Goal: Transaction & Acquisition: Purchase product/service

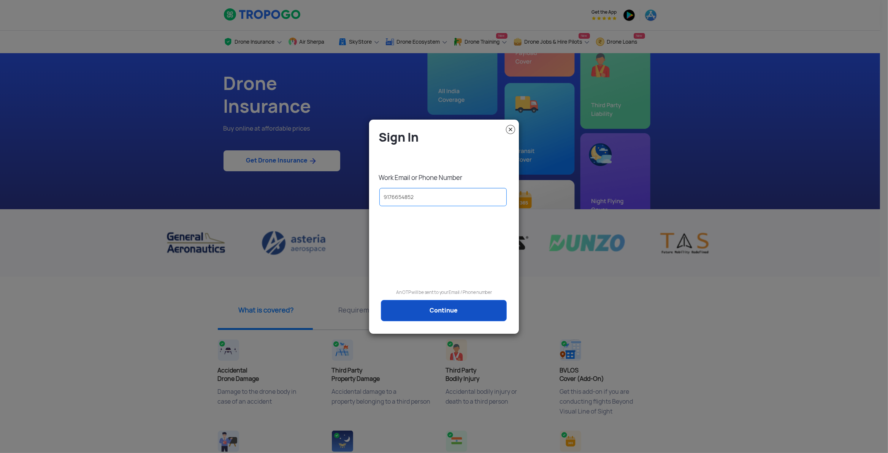
type input "9176654852"
click at [432, 314] on link "Continue" at bounding box center [444, 310] width 126 height 21
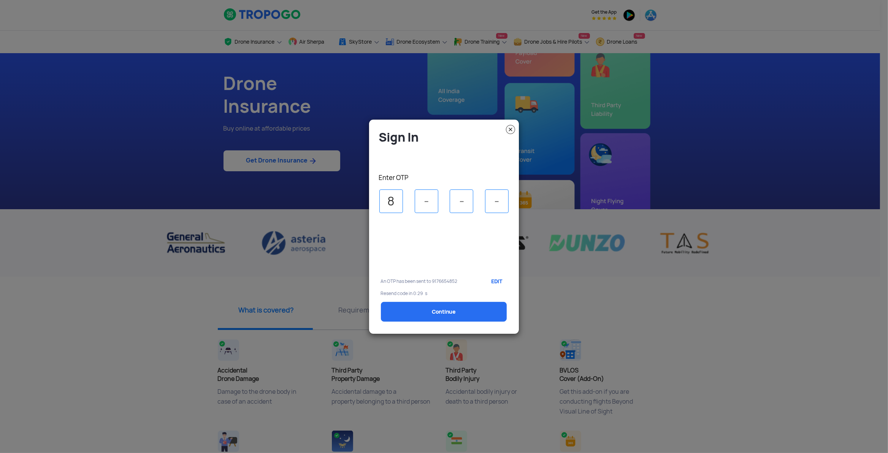
type input "8"
type input "2"
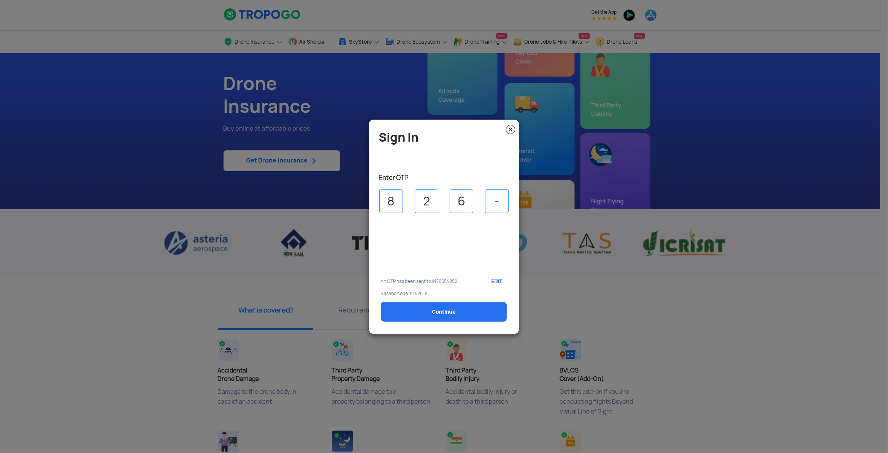
type input "6"
type input "4"
select select "1000000"
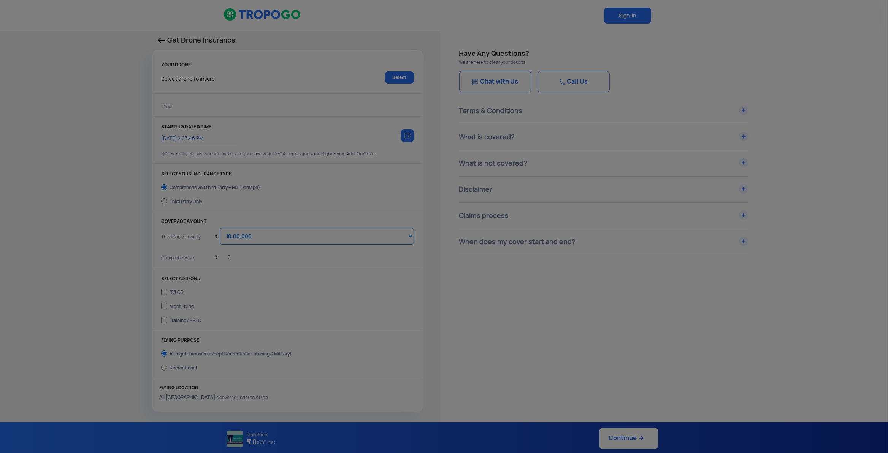
type input "[DATE] 2:17:00 PM"
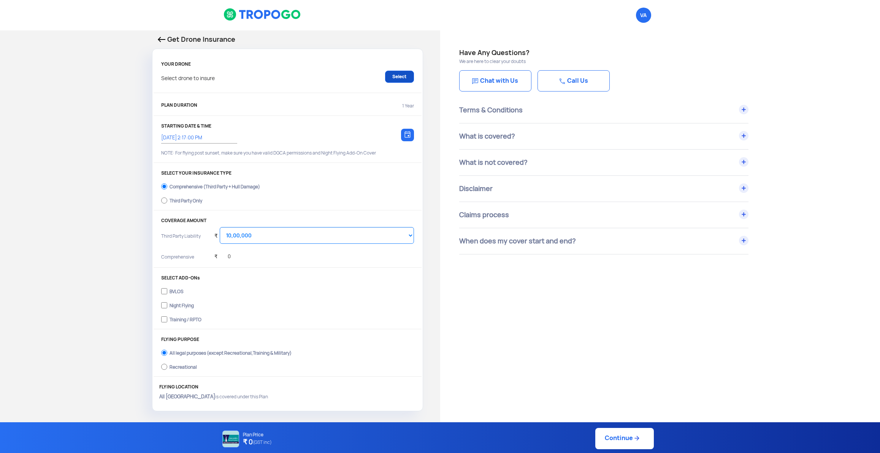
click at [391, 77] on link "Select" at bounding box center [399, 77] width 29 height 12
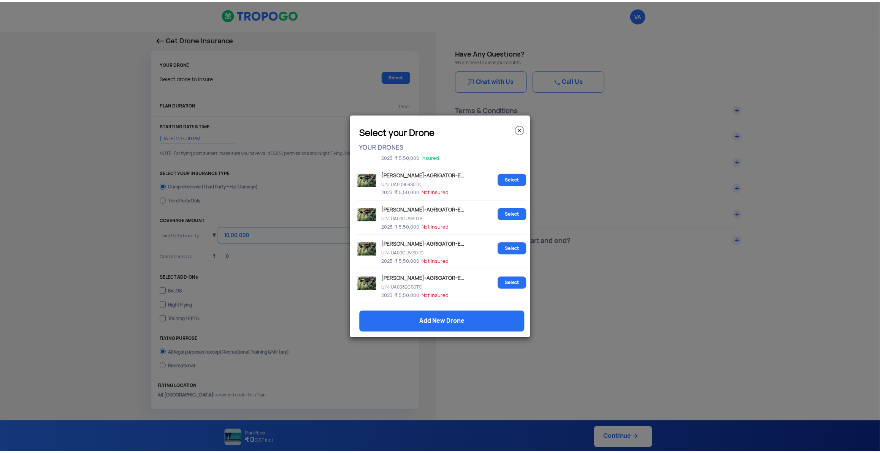
scroll to position [268, 0]
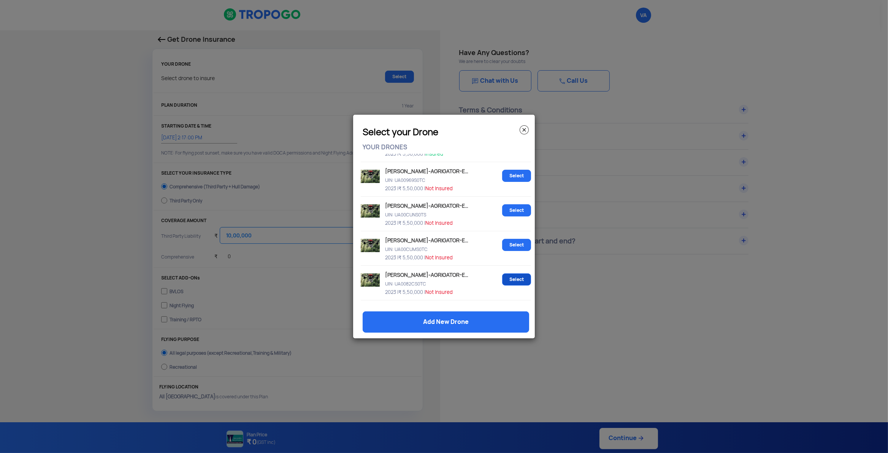
click at [504, 285] on link "Select" at bounding box center [516, 280] width 29 height 12
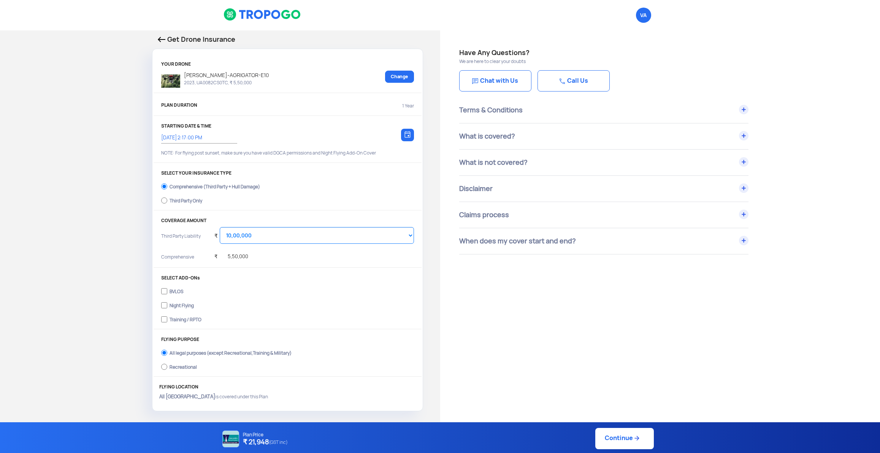
click at [182, 201] on div "Third Party Only" at bounding box center [186, 199] width 33 height 3
click at [167, 203] on input "Third Party Only" at bounding box center [164, 200] width 6 height 11
radio input "true"
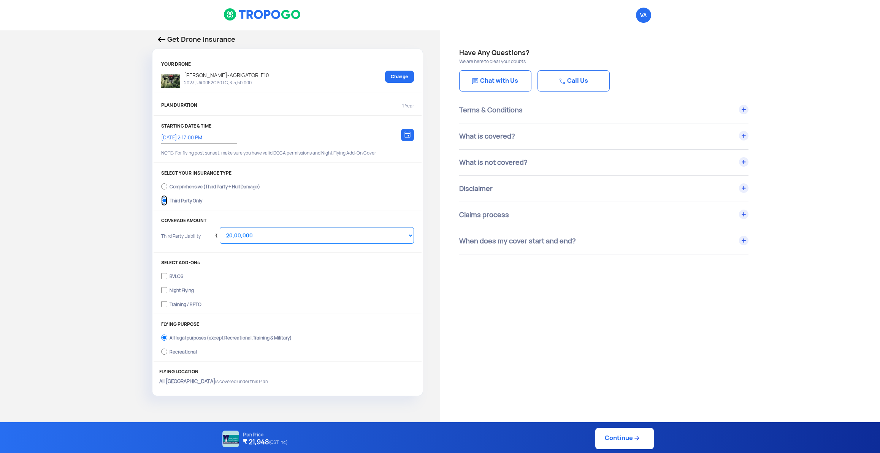
select select "2000000"
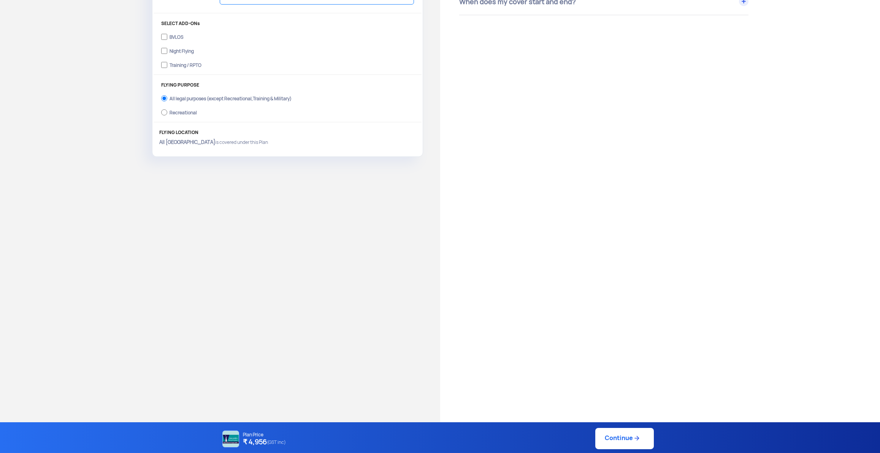
scroll to position [277, 0]
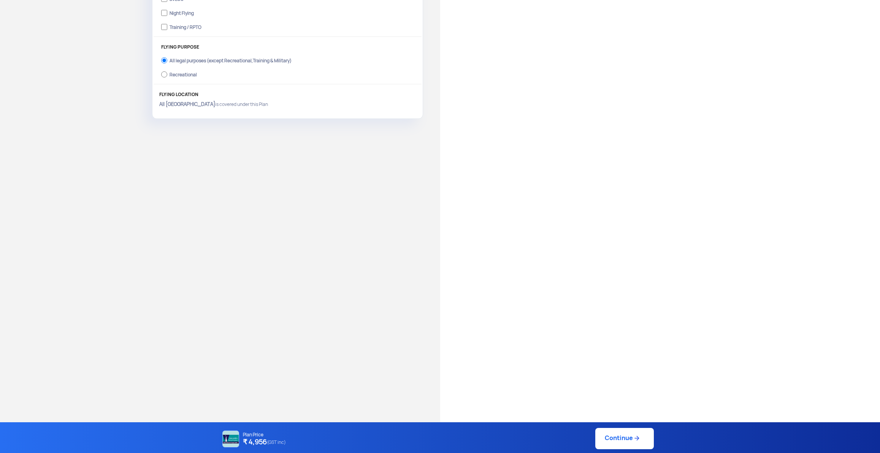
click at [614, 442] on link "Continue" at bounding box center [624, 438] width 59 height 21
type input "[DATE] 2:19:00 PM"
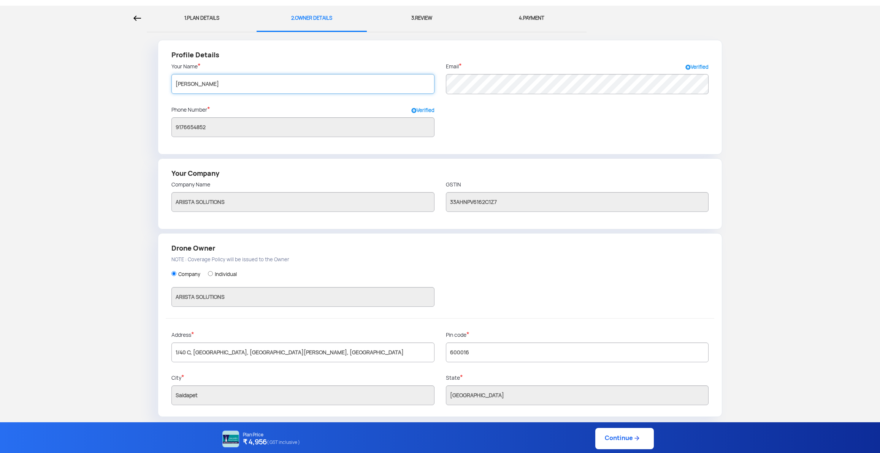
drag, startPoint x: 244, startPoint y: 80, endPoint x: 147, endPoint y: 75, distance: 96.3
click at [147, 75] on form "Profile Details Your Name * [PERSON_NAME] Email * Verified Phone Number * Verif…" at bounding box center [440, 228] width 869 height 377
type input "V"
type input "[PERSON_NAME]"
click at [614, 439] on link "Continue" at bounding box center [624, 438] width 59 height 21
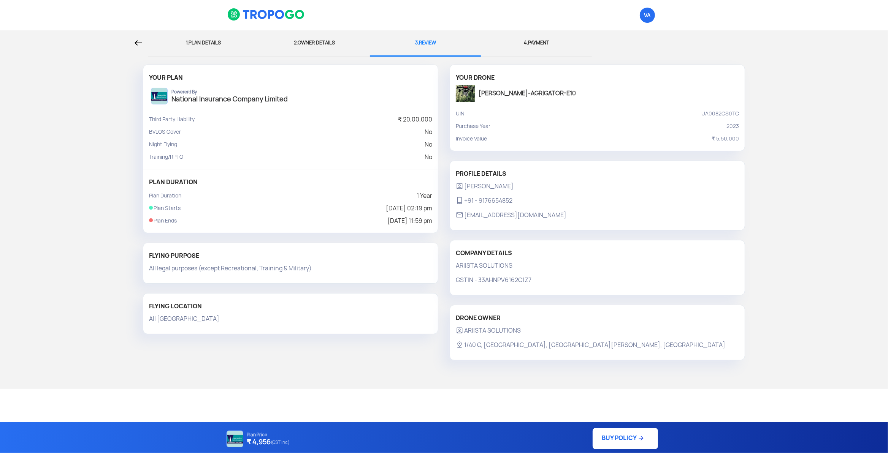
click at [638, 435] on img at bounding box center [641, 439] width 8 height 8
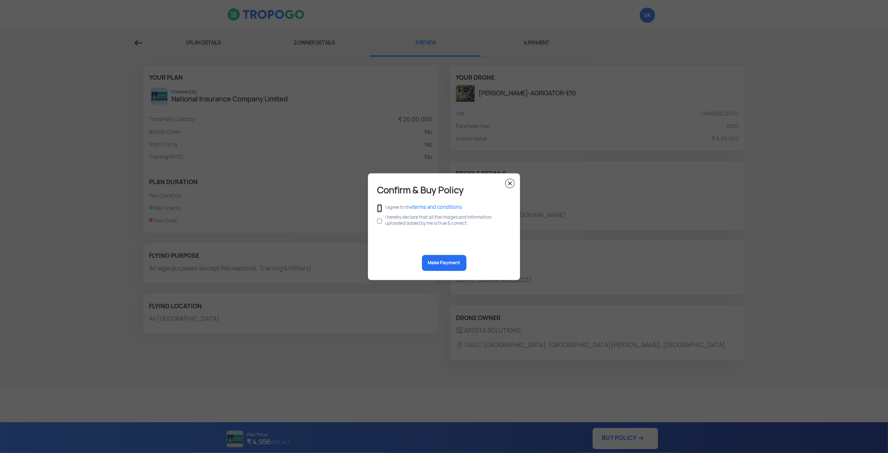
click at [378, 208] on input "checkbox" at bounding box center [379, 208] width 5 height 8
checkbox input "true"
click at [379, 222] on input "checkbox" at bounding box center [379, 221] width 5 height 14
checkbox input "true"
click at [439, 266] on button "Make Payment" at bounding box center [444, 263] width 44 height 16
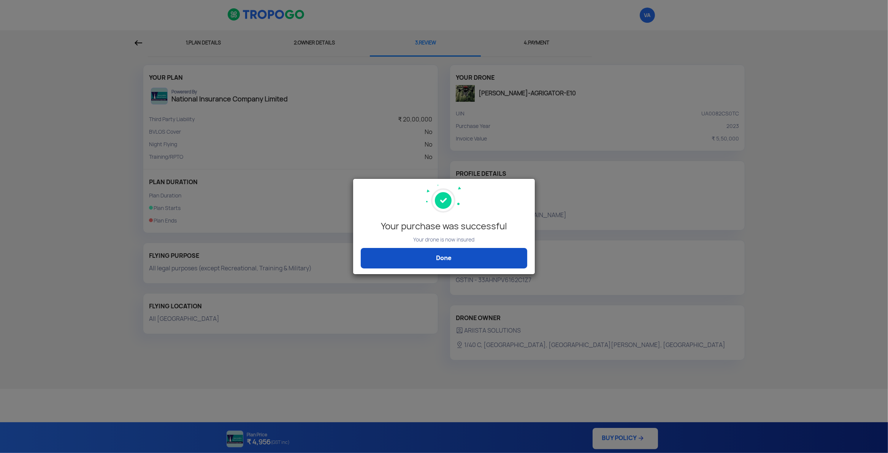
click at [443, 258] on link "Done" at bounding box center [444, 258] width 166 height 21
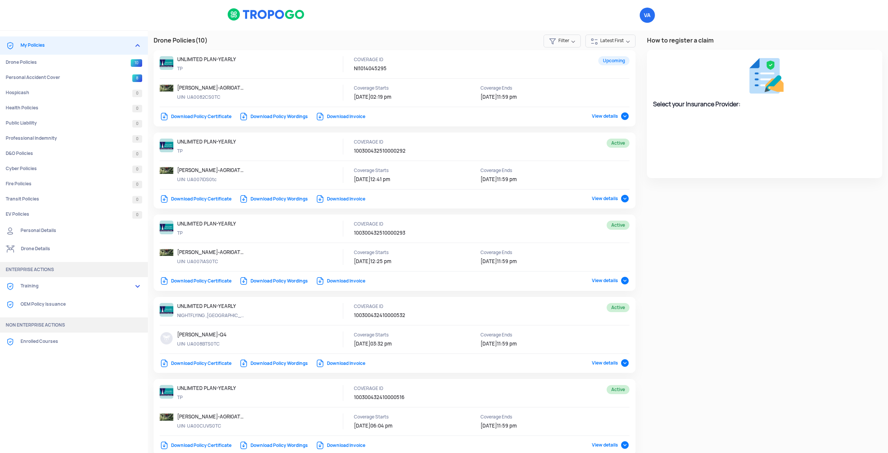
select select "National Insurance"
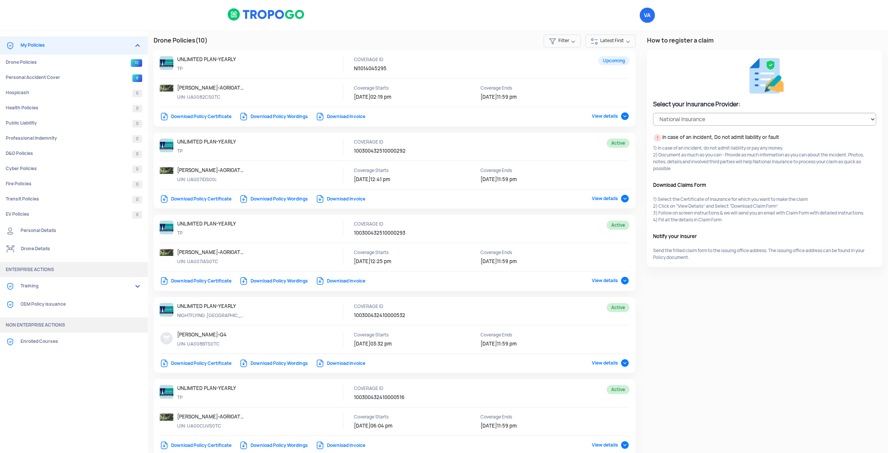
click at [572, 43] on span "Filter" at bounding box center [562, 41] width 37 height 13
click at [474, 16] on div "VA Logout" at bounding box center [518, 15] width 297 height 30
click at [32, 249] on link "Drone Details" at bounding box center [74, 249] width 148 height 18
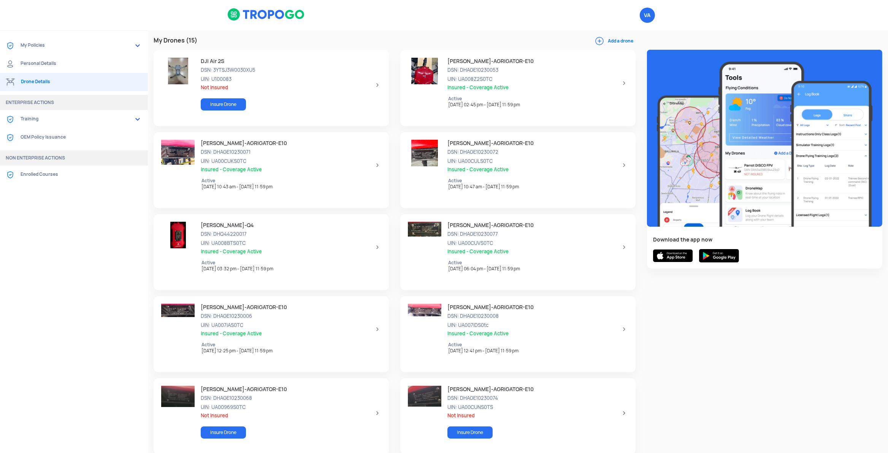
click at [58, 44] on link "My Policies" at bounding box center [74, 45] width 148 height 18
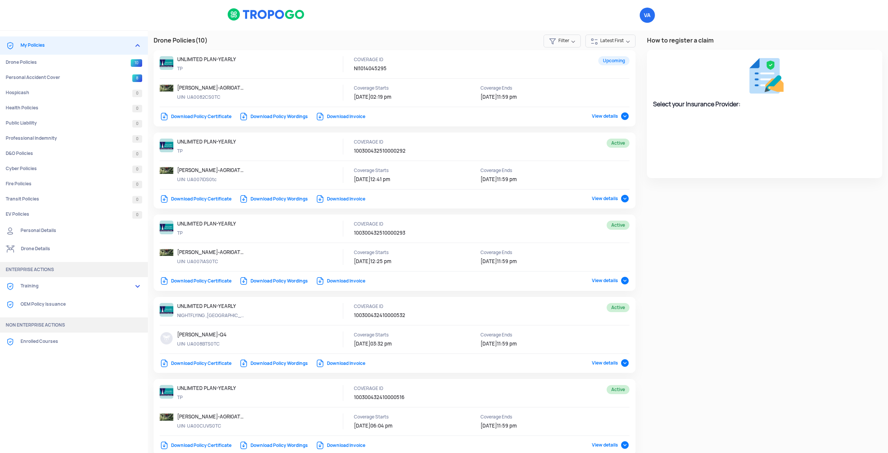
select select "National Insurance"
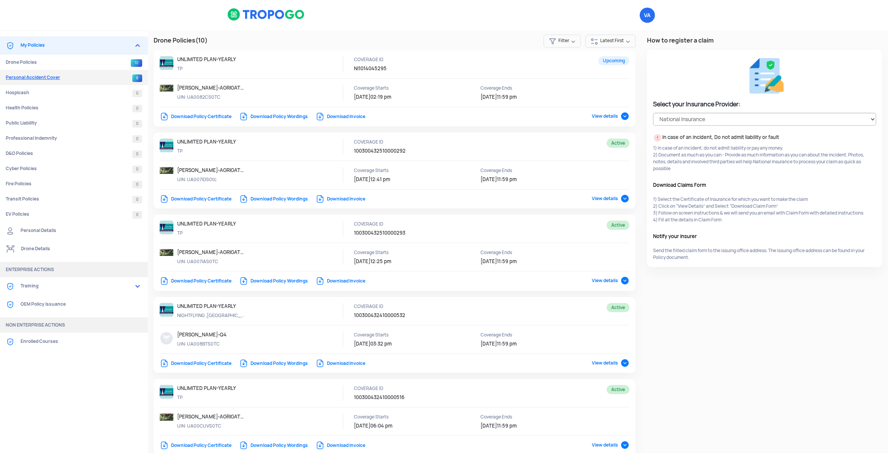
click at [48, 78] on link "Personal Accident Cover 8" at bounding box center [74, 77] width 148 height 15
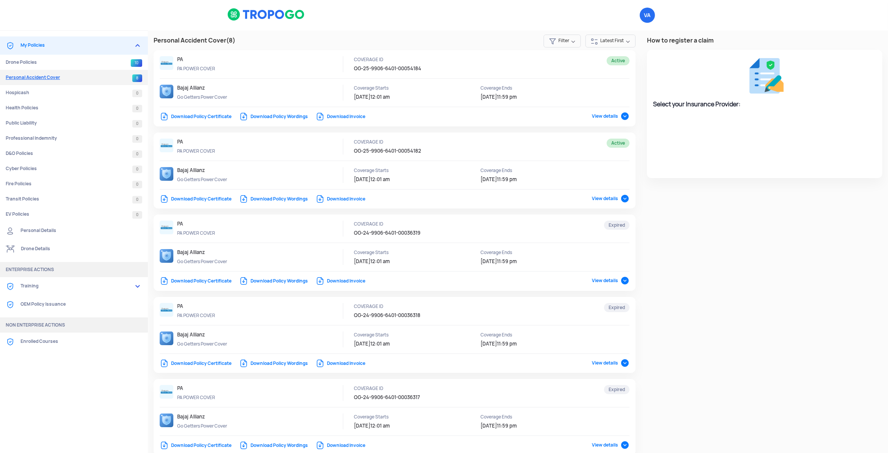
select select "Bajaj Allianz"
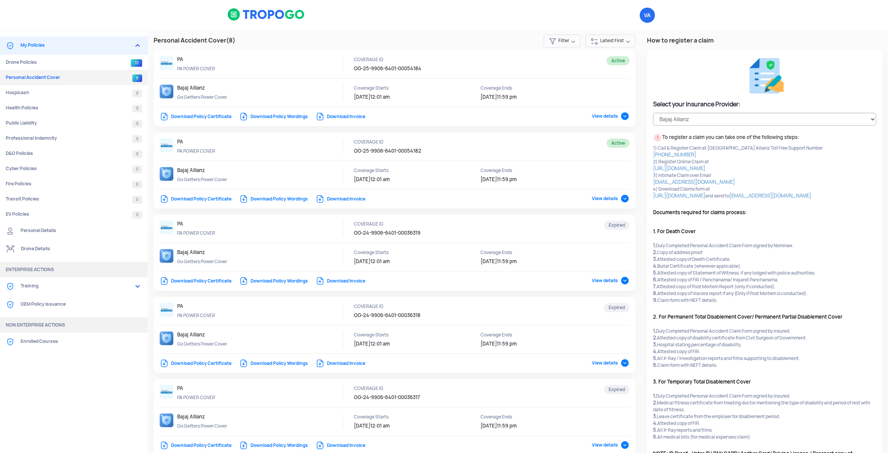
click at [134, 45] on img at bounding box center [137, 45] width 9 height 9
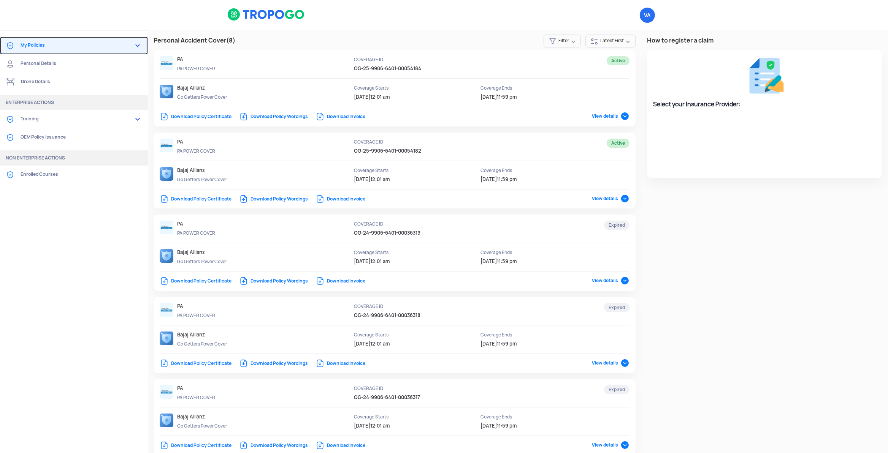
select select "Bajaj Allianz"
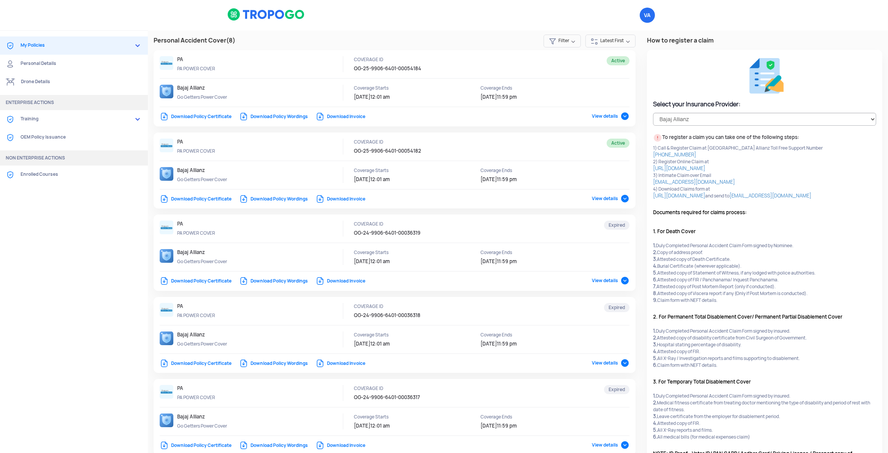
click at [602, 43] on span "Latest First" at bounding box center [610, 41] width 50 height 13
click at [461, 24] on div "VA Logout" at bounding box center [518, 15] width 297 height 30
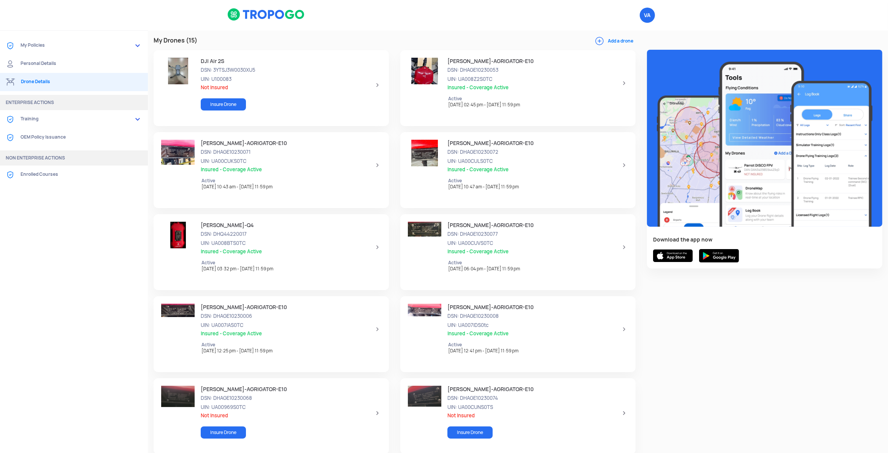
click at [86, 82] on link "Drone Details" at bounding box center [74, 82] width 148 height 18
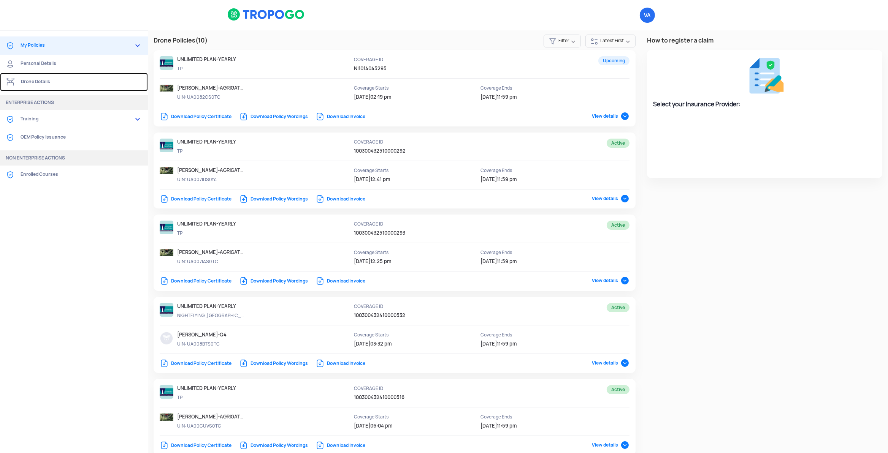
select select "National Insurance"
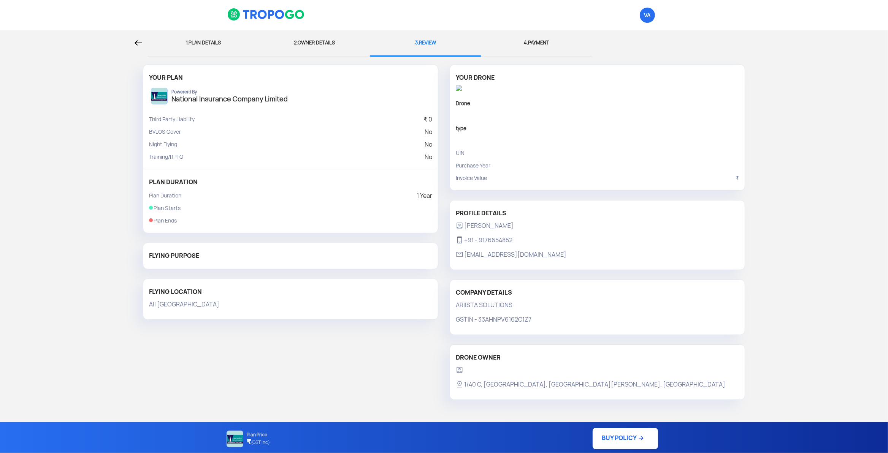
click at [203, 44] on div "1. PLAN DETAILS" at bounding box center [204, 42] width 100 height 25
select select "1000000"
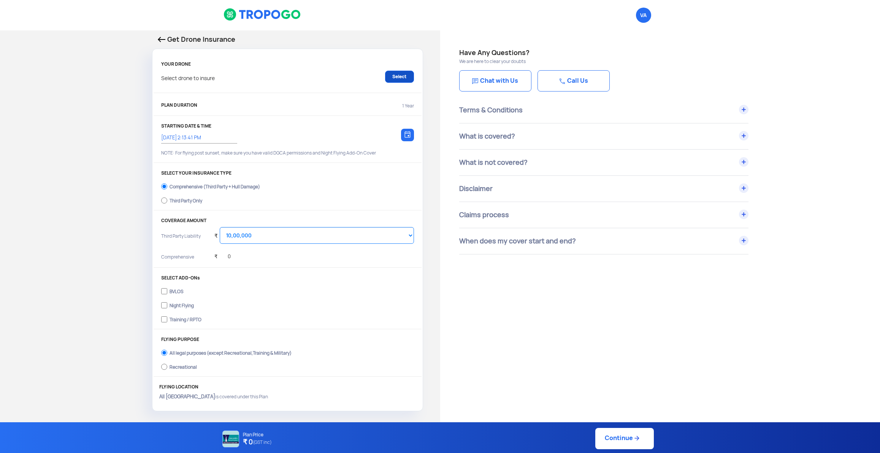
click at [410, 76] on link "Select" at bounding box center [399, 77] width 29 height 12
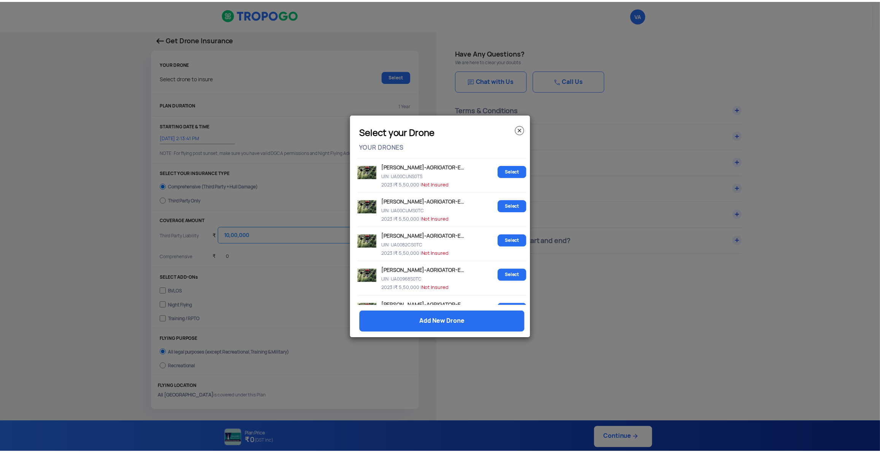
scroll to position [319, 0]
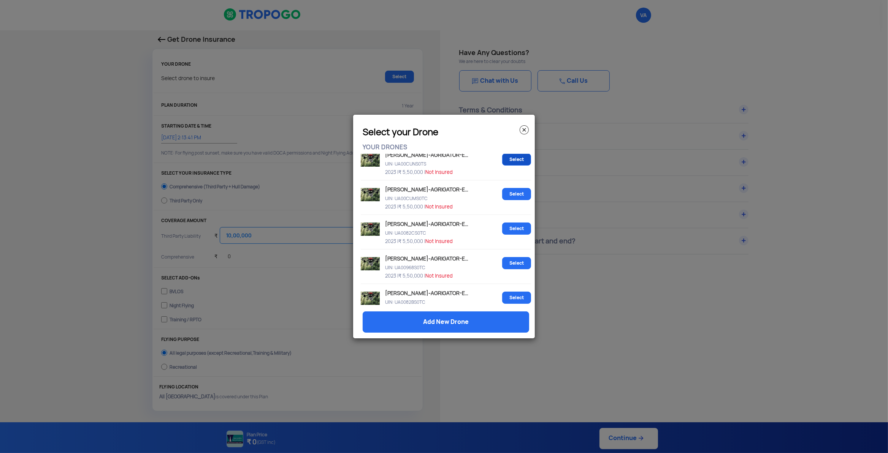
click at [512, 163] on link "Select" at bounding box center [516, 160] width 29 height 12
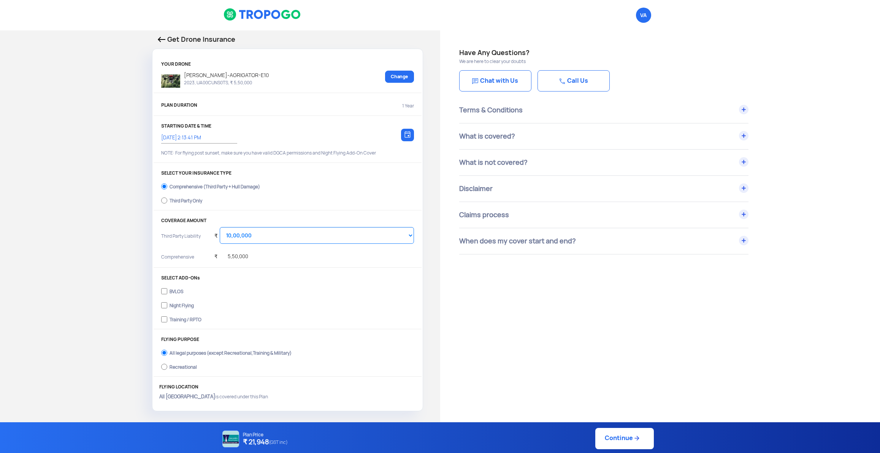
click at [178, 201] on div "Third Party Only" at bounding box center [186, 199] width 33 height 3
click at [167, 201] on input "Third Party Only" at bounding box center [164, 200] width 6 height 11
radio input "true"
select select "2000000"
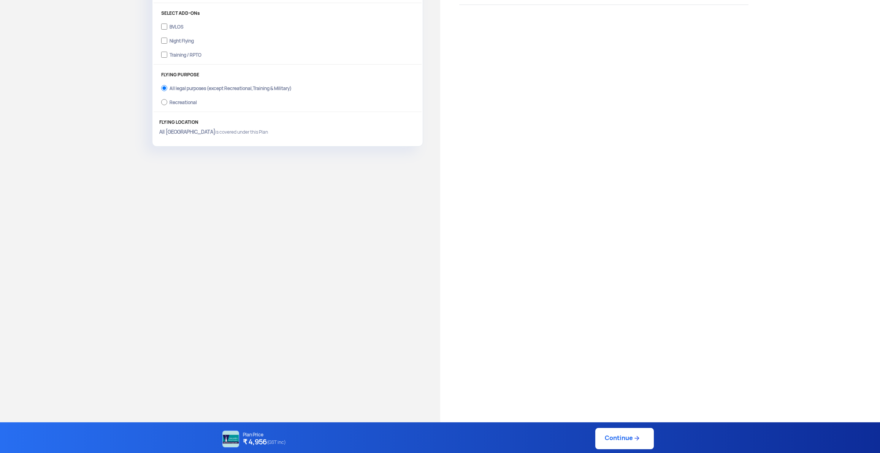
scroll to position [277, 0]
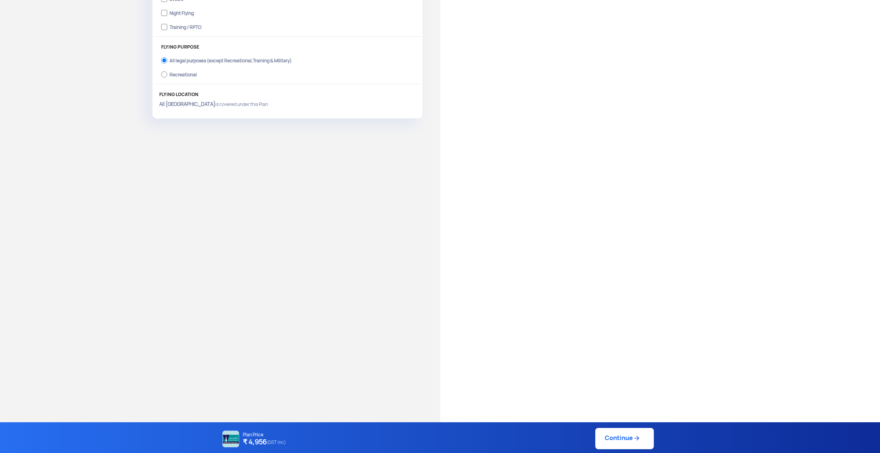
click at [616, 438] on link "Continue" at bounding box center [624, 438] width 59 height 21
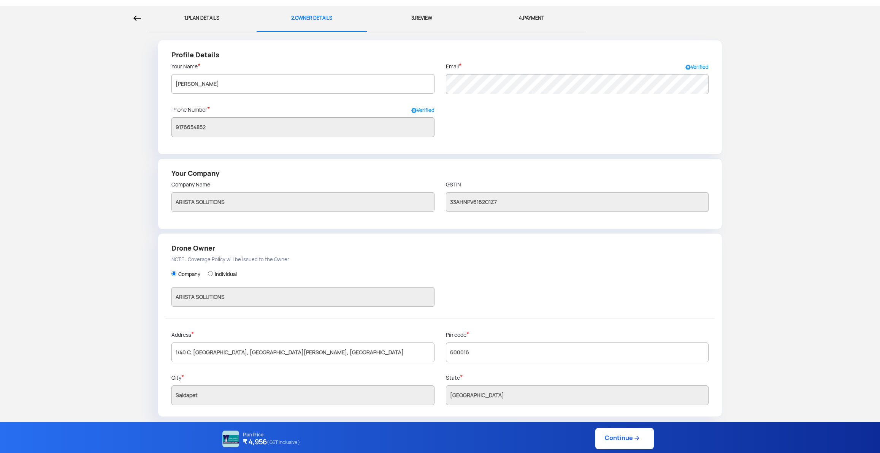
click at [607, 437] on link "Continue" at bounding box center [624, 438] width 59 height 21
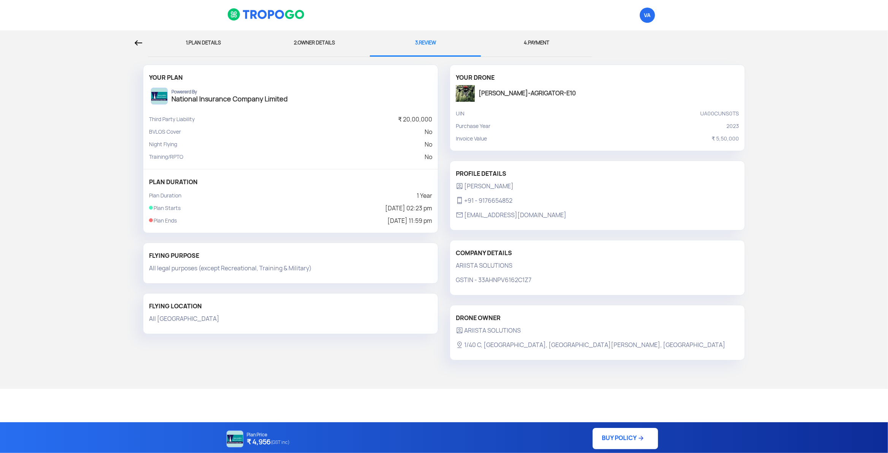
click at [621, 439] on link "BUY POLICY" at bounding box center [625, 438] width 65 height 21
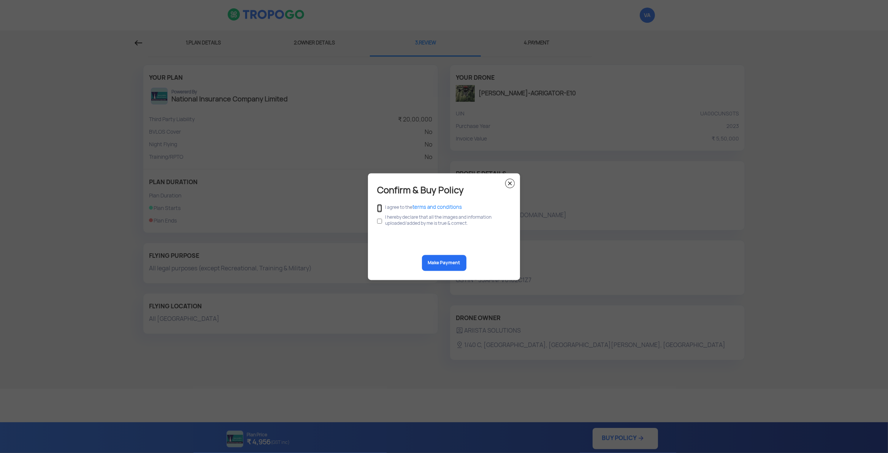
click at [380, 207] on input "checkbox" at bounding box center [379, 208] width 5 height 8
checkbox input "true"
click at [380, 218] on input "checkbox" at bounding box center [379, 221] width 5 height 14
checkbox input "true"
click at [443, 262] on button "Make Payment" at bounding box center [444, 263] width 44 height 16
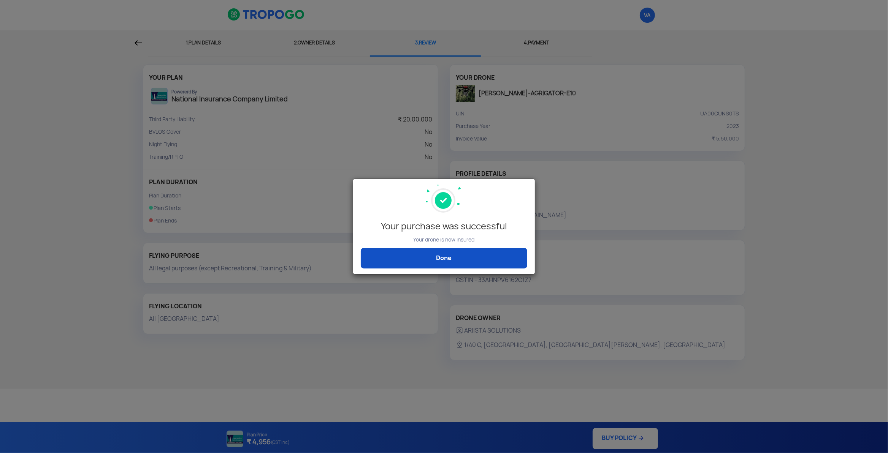
click at [448, 259] on link "Done" at bounding box center [444, 258] width 166 height 21
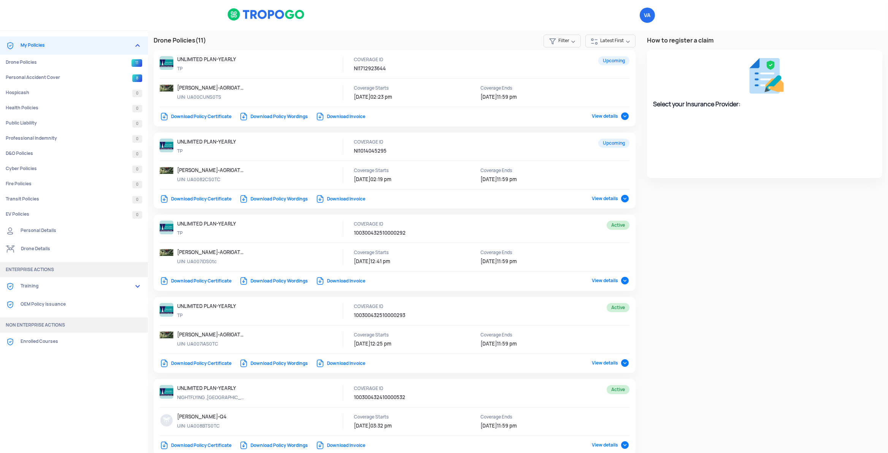
select select "National Insurance"
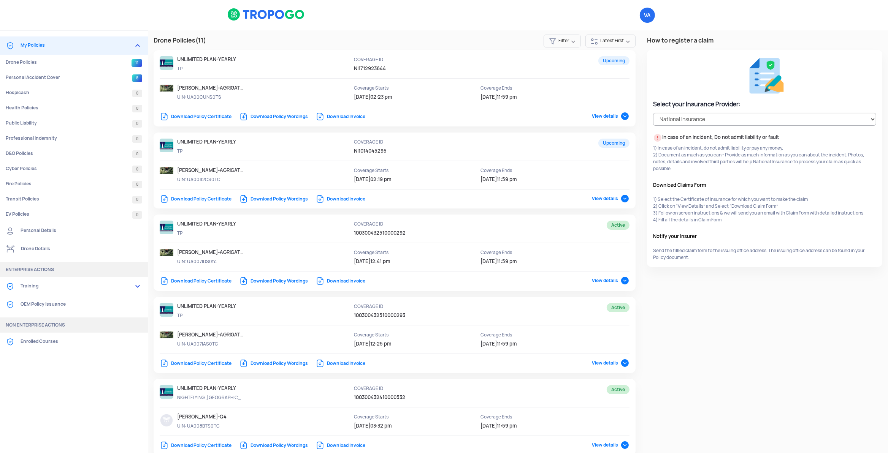
click at [28, 46] on link "My Policies" at bounding box center [74, 45] width 148 height 18
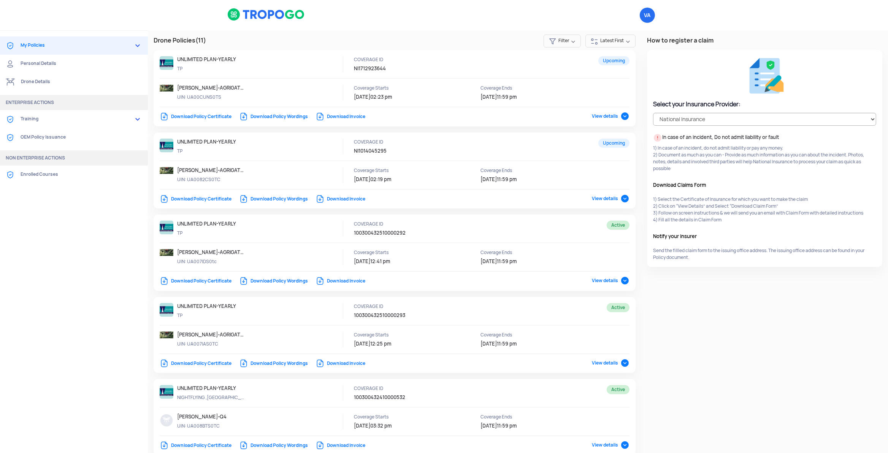
click at [36, 78] on link "Drone Details" at bounding box center [74, 82] width 148 height 18
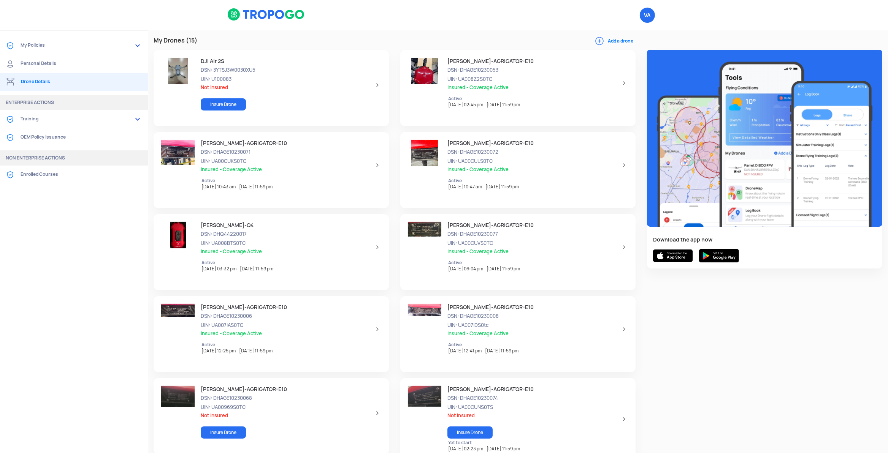
click at [611, 40] on button "Add a drone" at bounding box center [615, 41] width 41 height 7
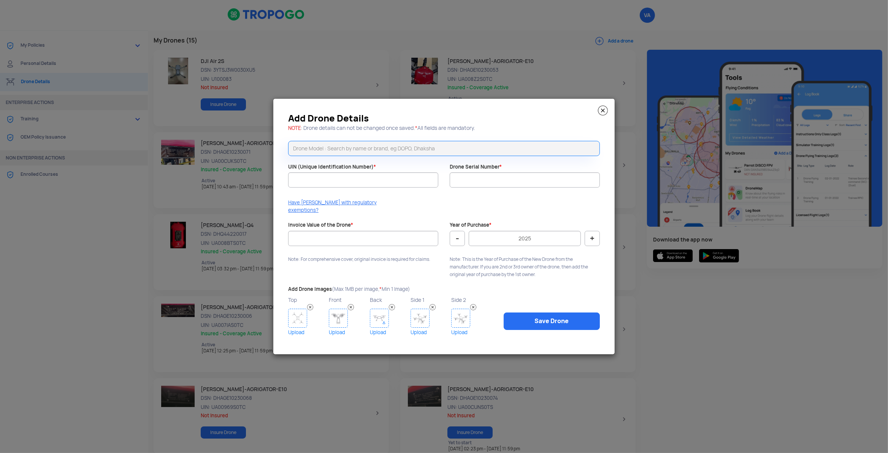
click at [599, 113] on img at bounding box center [603, 111] width 10 height 10
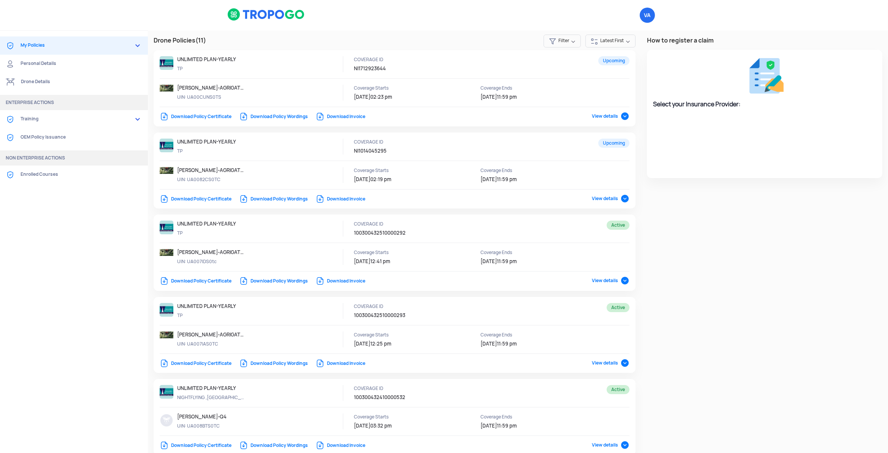
select select "National Insurance"
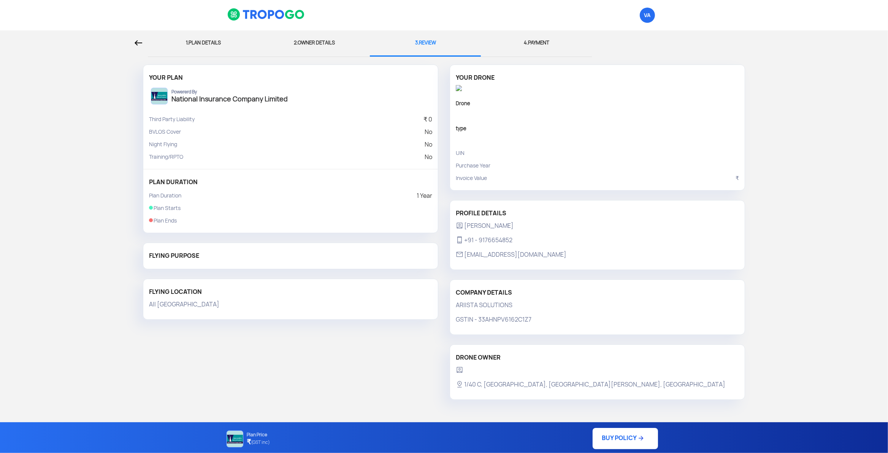
click at [139, 41] on img at bounding box center [139, 42] width 8 height 5
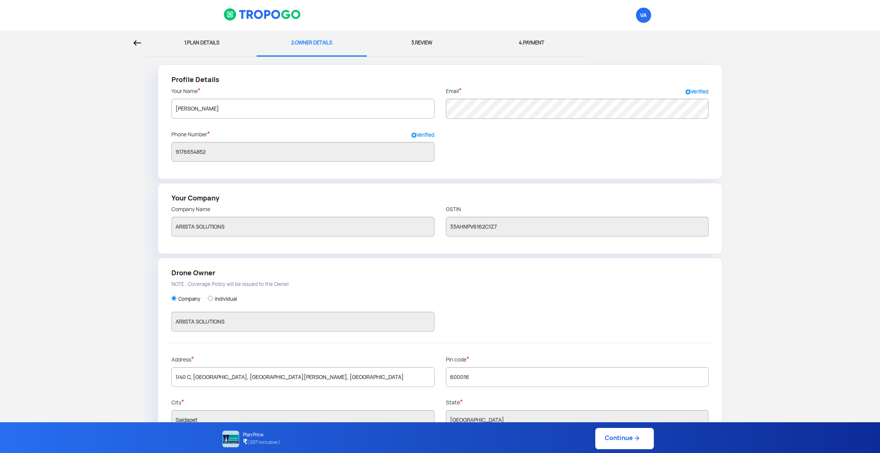
click at [137, 45] on img at bounding box center [137, 42] width 8 height 5
select select "1000000"
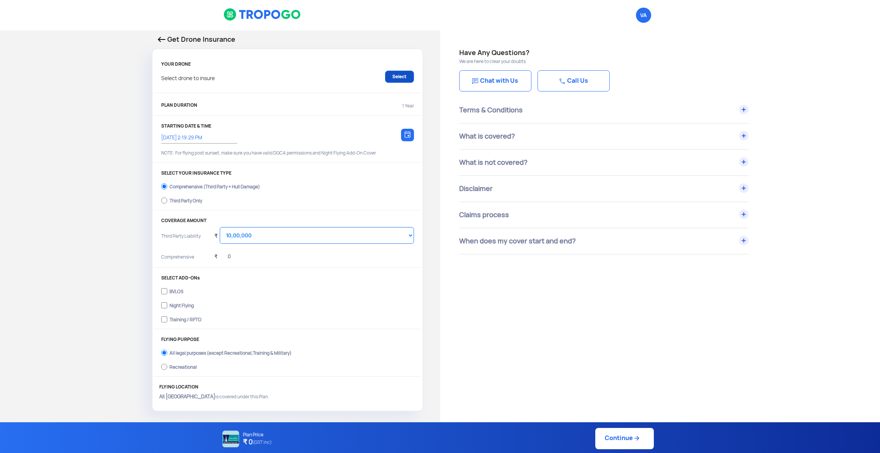
click at [397, 75] on link "Select" at bounding box center [399, 77] width 29 height 12
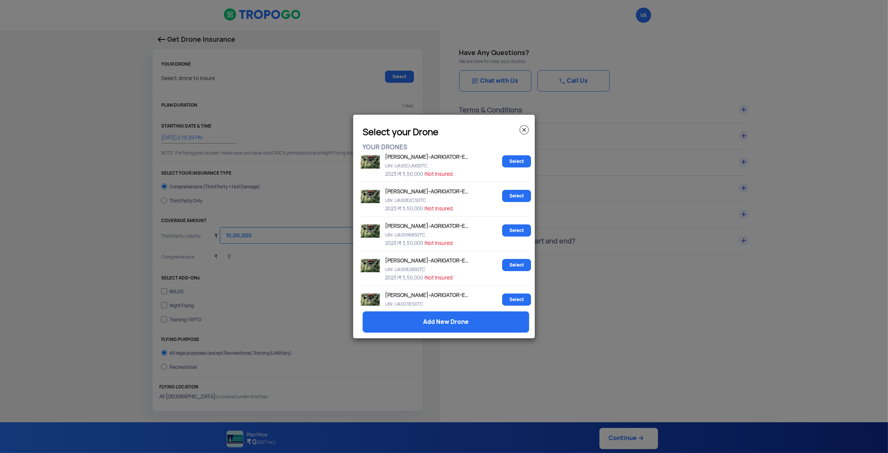
scroll to position [372, 0]
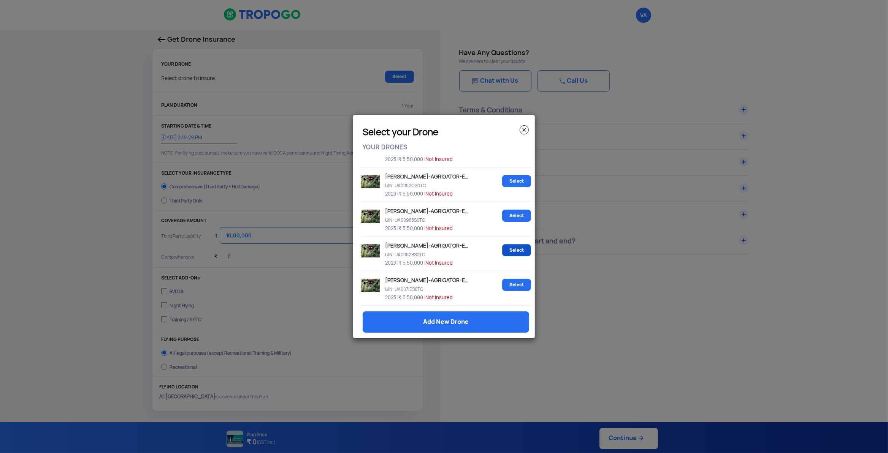
click at [514, 247] on link "Select" at bounding box center [516, 250] width 29 height 12
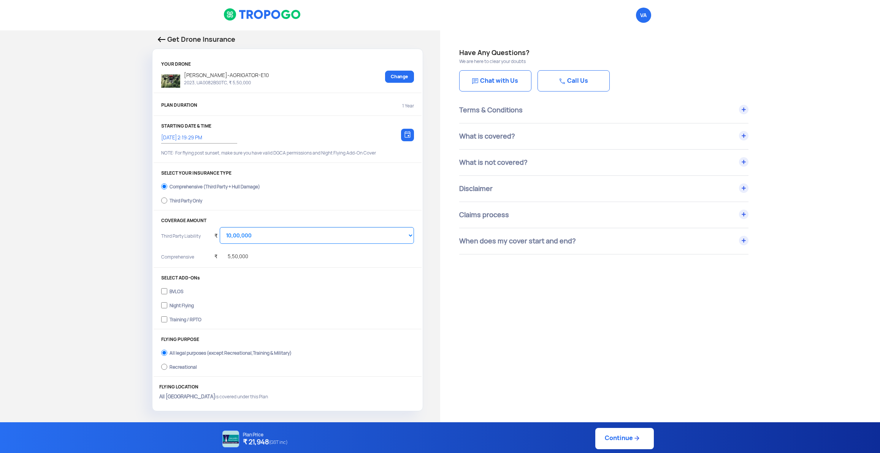
click at [168, 35] on p "Get Drone Insurance" at bounding box center [288, 39] width 260 height 11
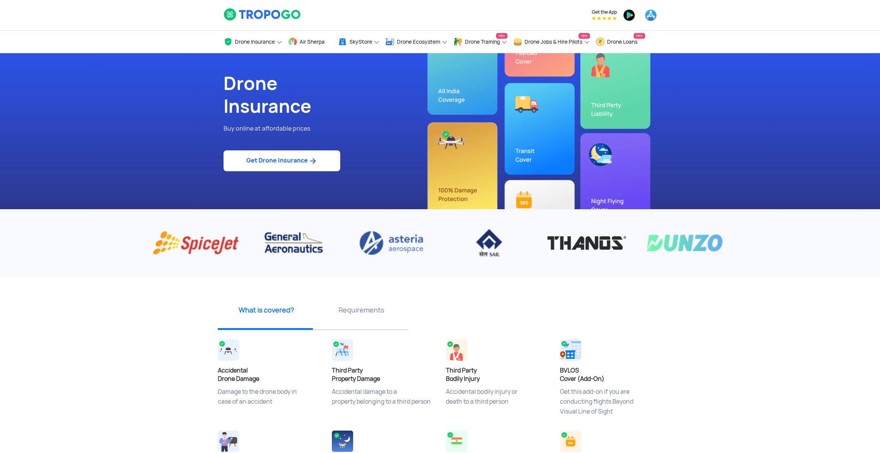
click at [275, 169] on link "Get Drone Insurance" at bounding box center [282, 161] width 117 height 21
select select "1000000"
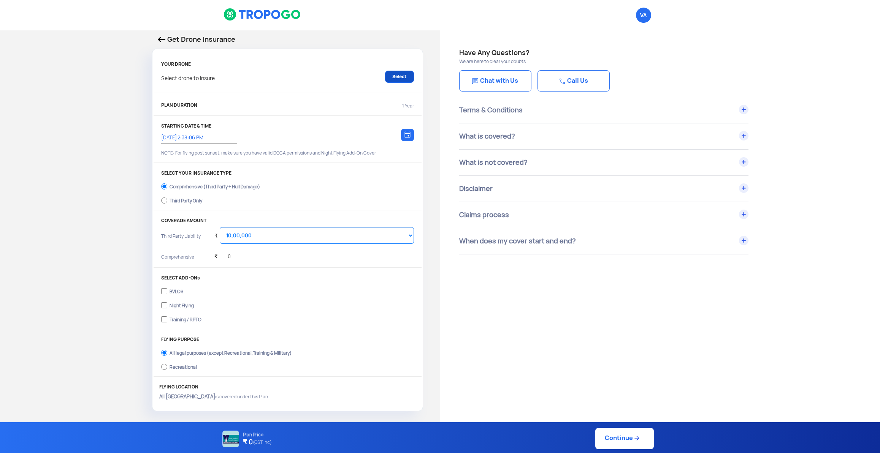
click at [401, 78] on link "Select" at bounding box center [399, 77] width 29 height 12
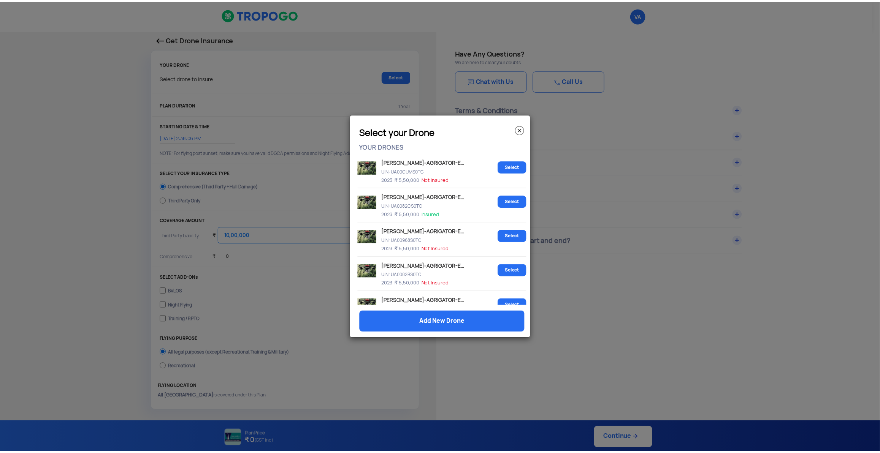
scroll to position [332, 0]
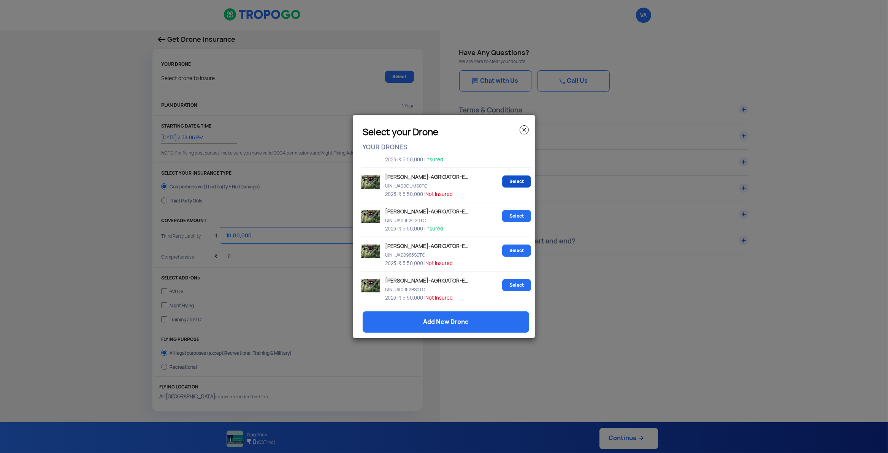
click at [504, 187] on link "Select" at bounding box center [516, 182] width 29 height 12
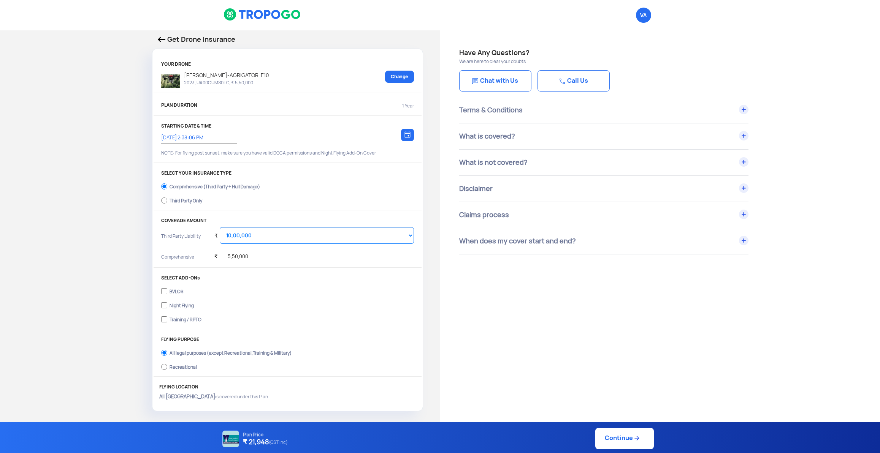
click at [192, 201] on div "Third Party Only" at bounding box center [186, 199] width 33 height 3
click at [167, 205] on input "Third Party Only" at bounding box center [164, 200] width 6 height 11
radio input "true"
select select "2000000"
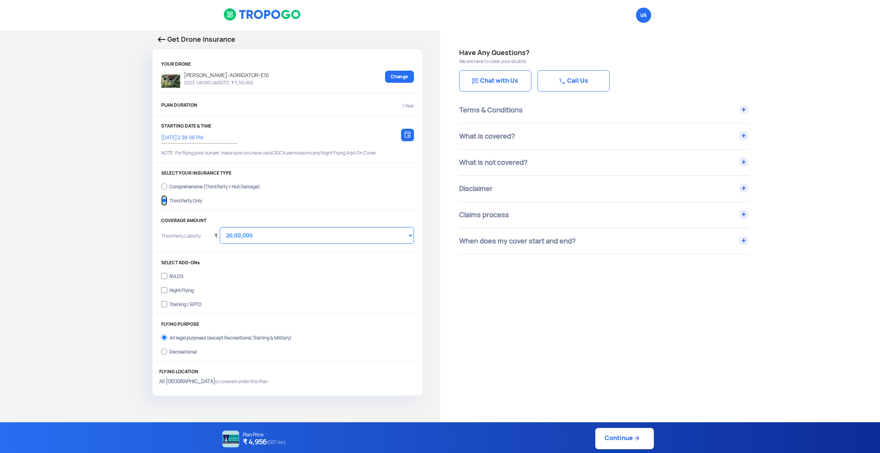
scroll to position [277, 0]
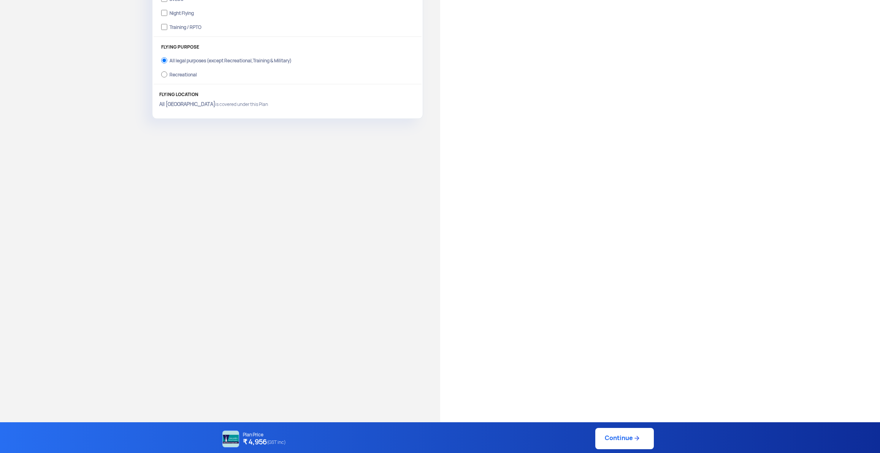
click at [616, 447] on link "Continue" at bounding box center [624, 438] width 59 height 21
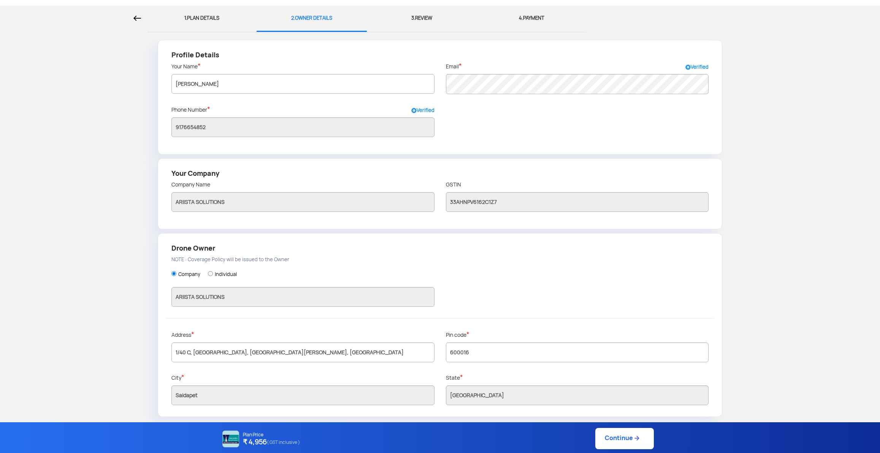
click at [623, 444] on link "Continue" at bounding box center [624, 438] width 59 height 21
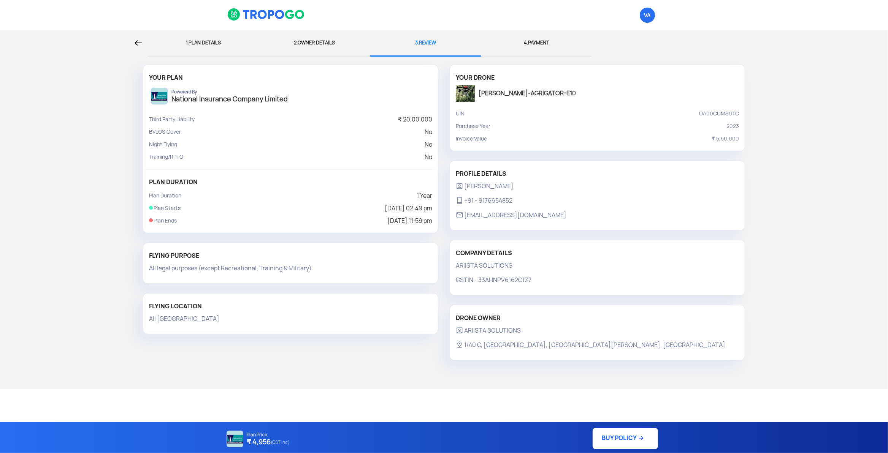
click at [631, 437] on link "BUY POLICY" at bounding box center [625, 438] width 65 height 21
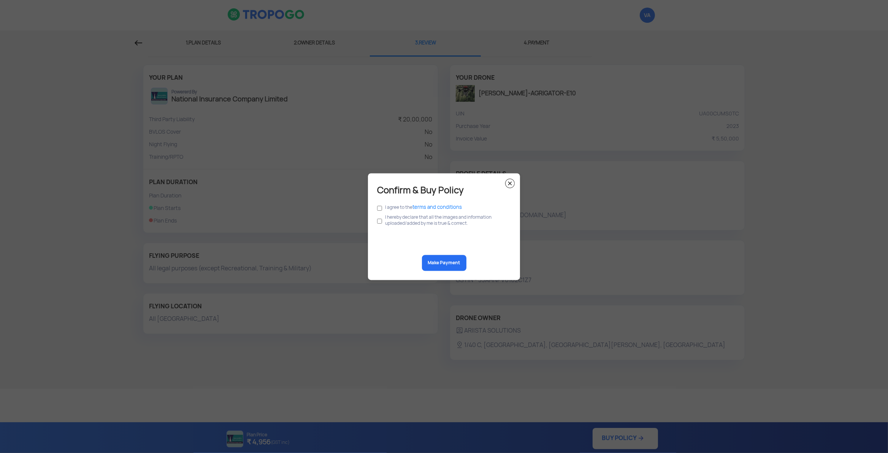
click at [382, 208] on div "I agree to the terms and conditions" at bounding box center [444, 208] width 134 height 10
click at [378, 210] on input "checkbox" at bounding box center [379, 208] width 5 height 8
checkbox input "true"
click at [381, 221] on input "checkbox" at bounding box center [379, 221] width 5 height 14
checkbox input "true"
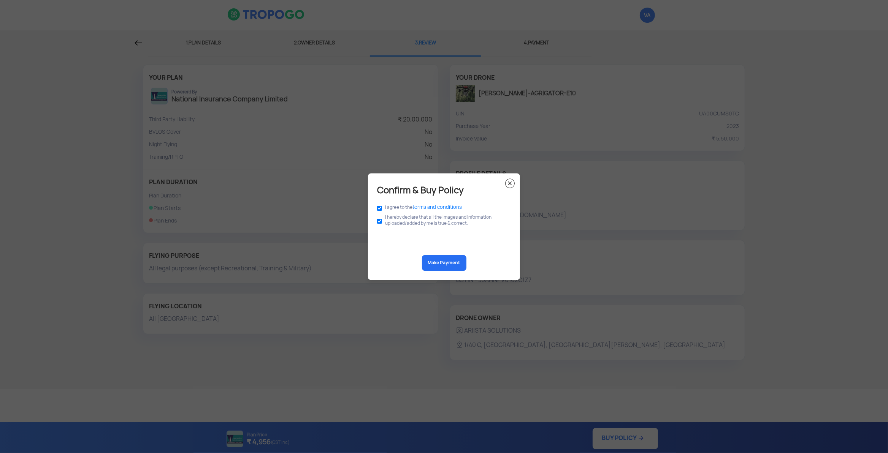
click at [433, 262] on button "Make Payment" at bounding box center [444, 263] width 44 height 16
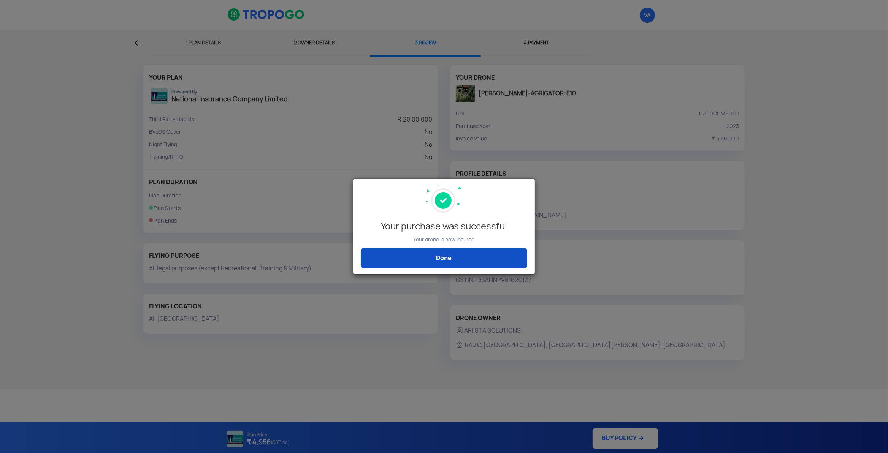
click at [433, 258] on link "Done" at bounding box center [444, 258] width 166 height 21
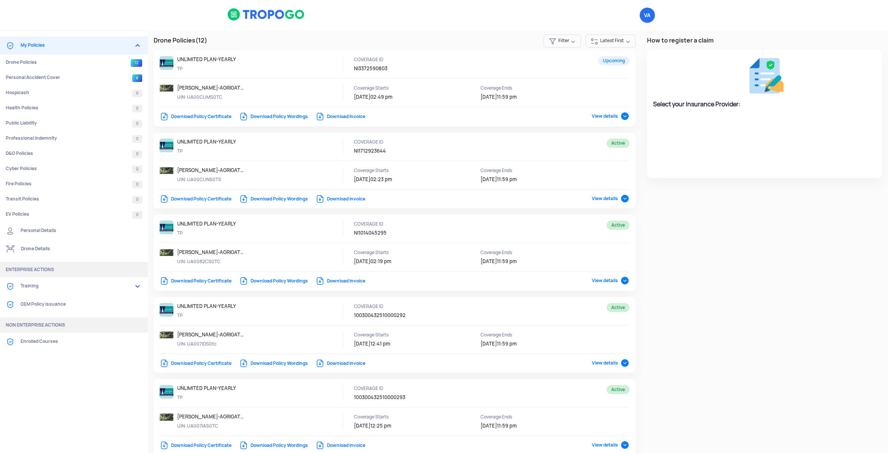
select select "National Insurance"
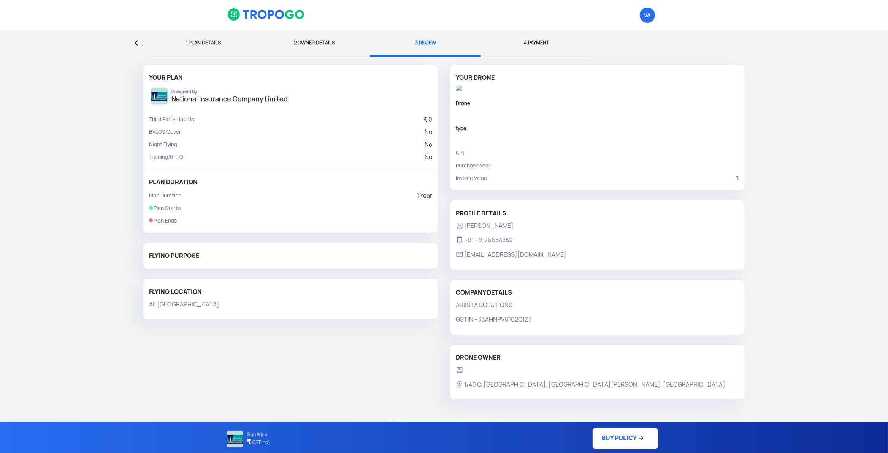
click at [139, 44] on img at bounding box center [139, 42] width 8 height 5
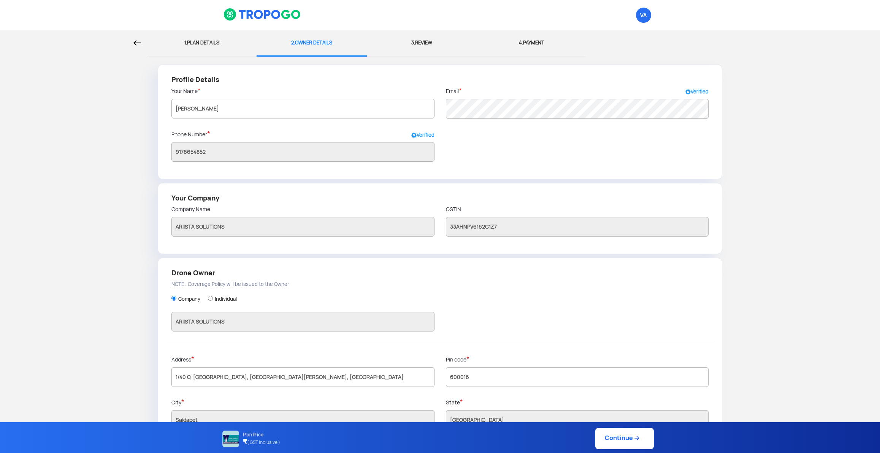
click at [135, 41] on img at bounding box center [137, 42] width 8 height 5
select select "1000000"
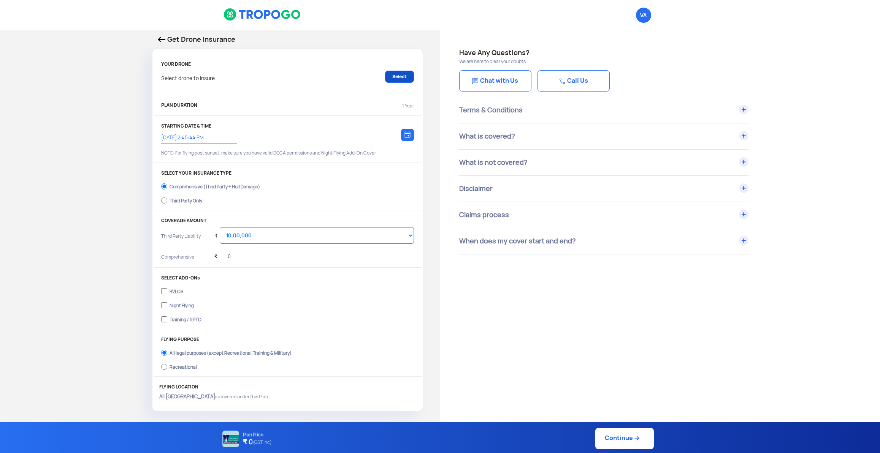
click at [399, 78] on link "Select" at bounding box center [399, 77] width 29 height 12
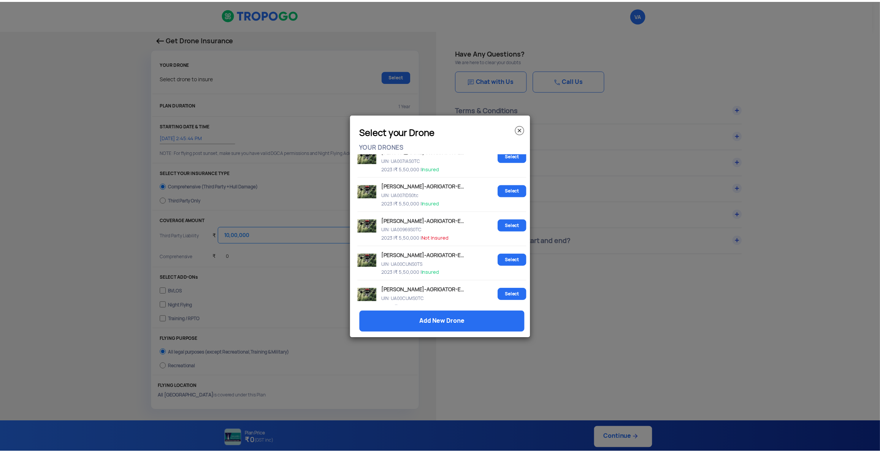
scroll to position [212, 0]
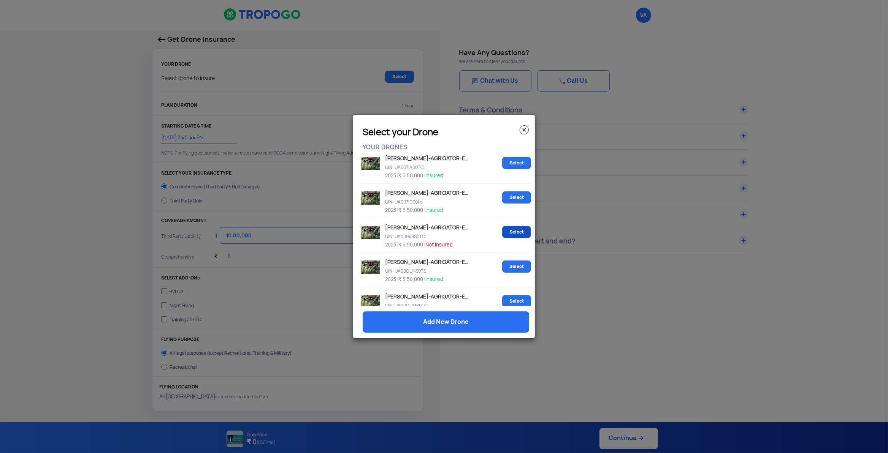
click at [503, 235] on link "Select" at bounding box center [516, 232] width 29 height 12
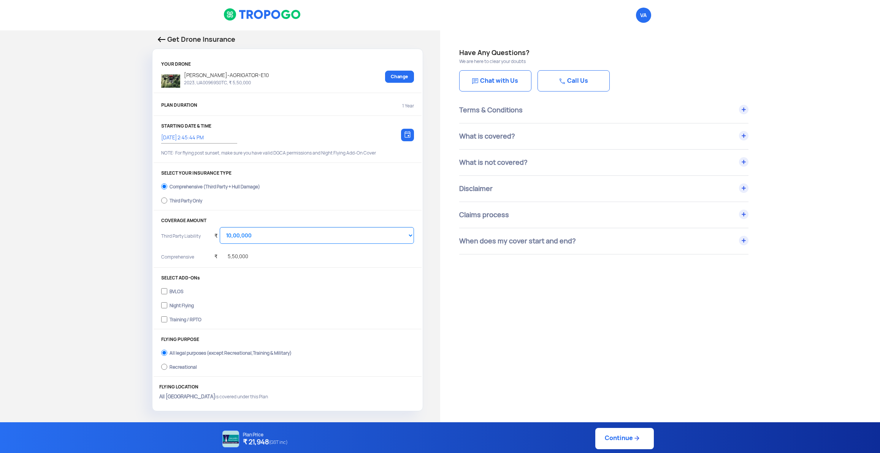
click at [179, 201] on div "Third Party Only" at bounding box center [186, 199] width 33 height 3
click at [167, 203] on input "Third Party Only" at bounding box center [164, 200] width 6 height 11
radio input "true"
select select "2000000"
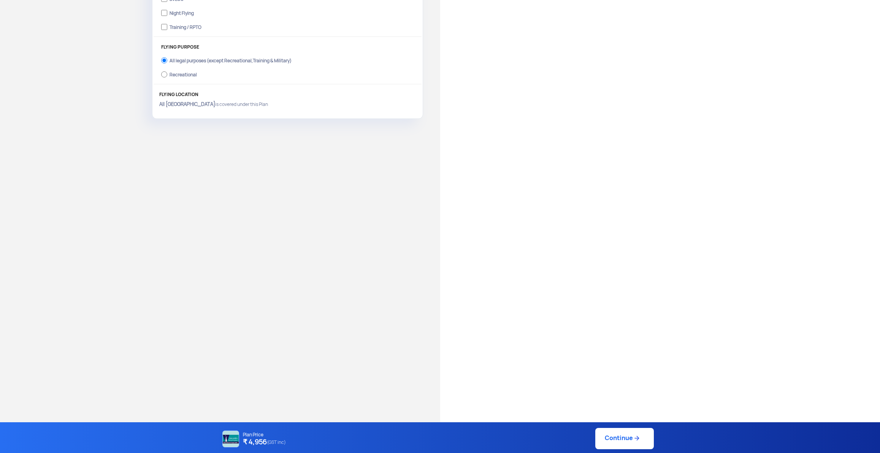
click at [626, 434] on link "Continue" at bounding box center [624, 438] width 59 height 21
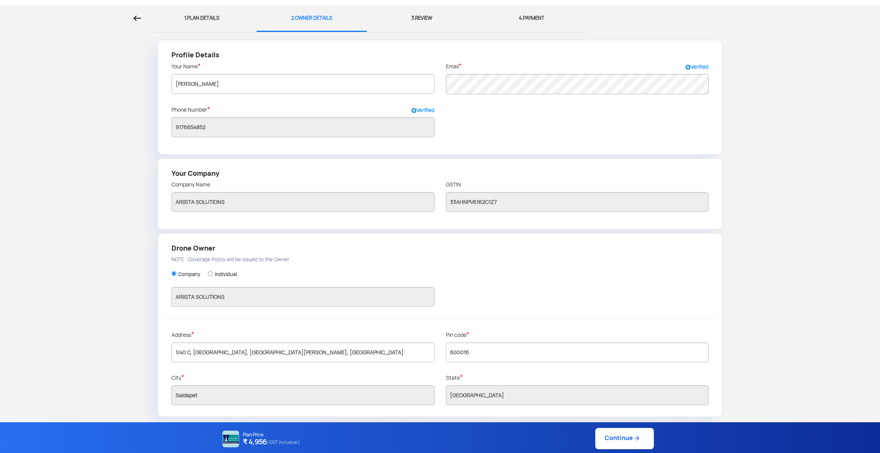
click at [618, 441] on link "Continue" at bounding box center [624, 438] width 59 height 21
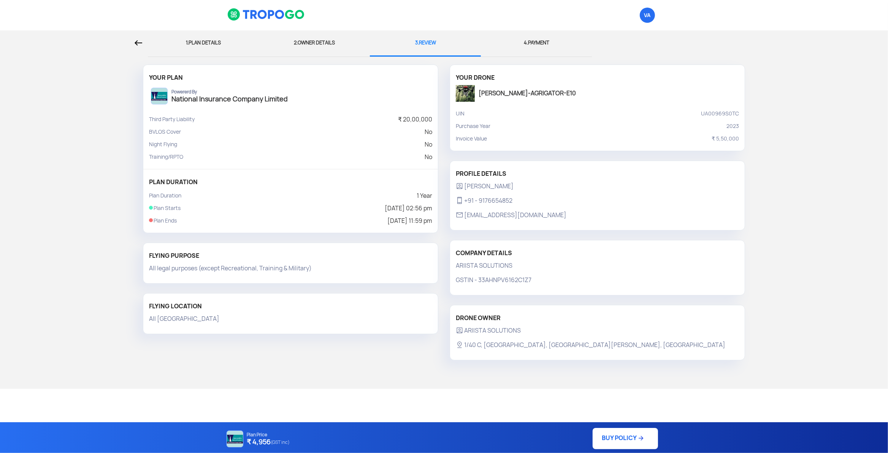
click at [616, 441] on link "BUY POLICY" at bounding box center [625, 438] width 65 height 21
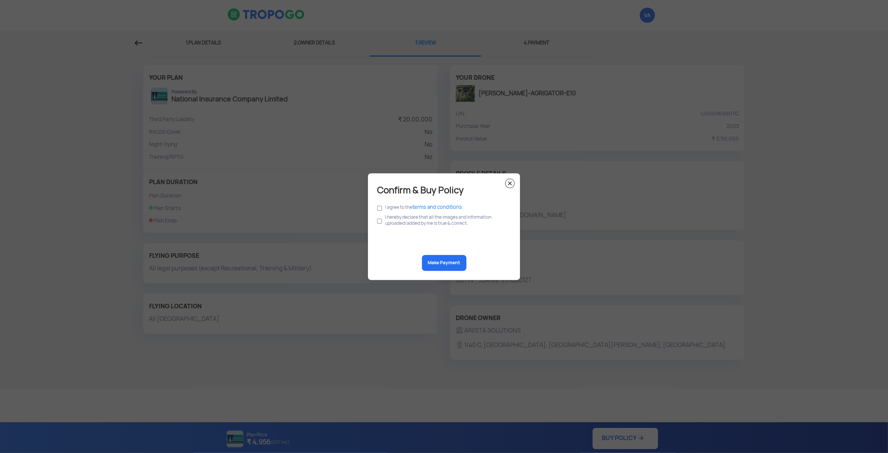
click at [393, 206] on label "I agree to the terms and conditions" at bounding box center [423, 208] width 77 height 6
drag, startPoint x: 381, startPoint y: 207, endPoint x: 382, endPoint y: 220, distance: 13.4
click at [380, 208] on input "checkbox" at bounding box center [379, 208] width 5 height 8
checkbox input "true"
click at [381, 223] on input "checkbox" at bounding box center [379, 221] width 5 height 14
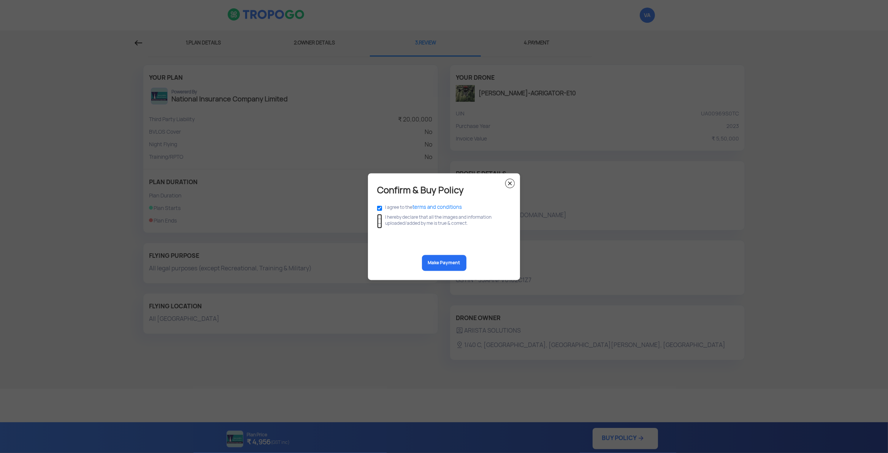
checkbox input "true"
click at [436, 266] on button "Make Payment" at bounding box center [444, 263] width 44 height 16
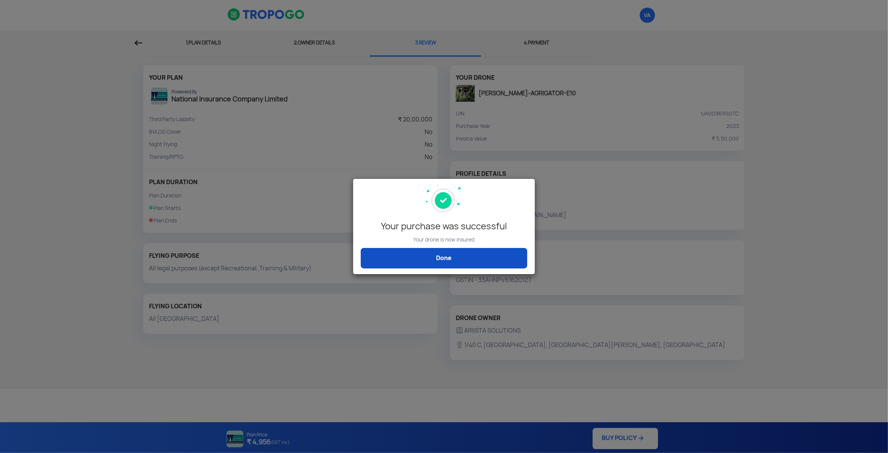
click at [449, 260] on link "Done" at bounding box center [444, 258] width 166 height 21
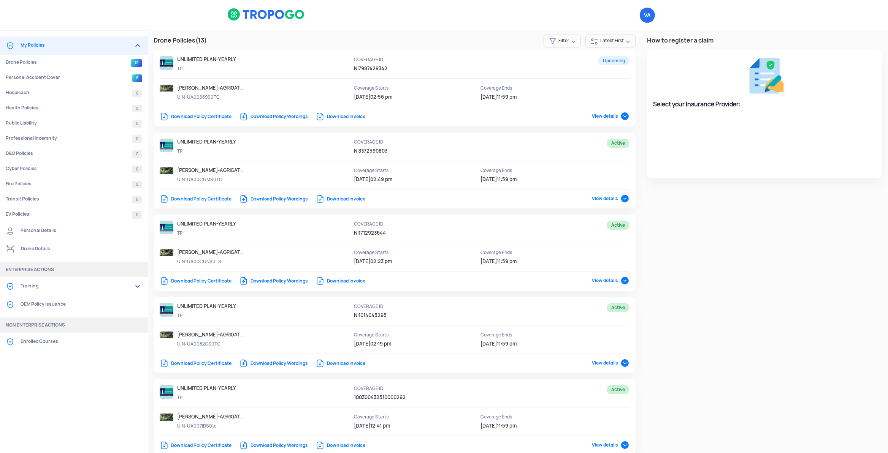
select select "National Insurance"
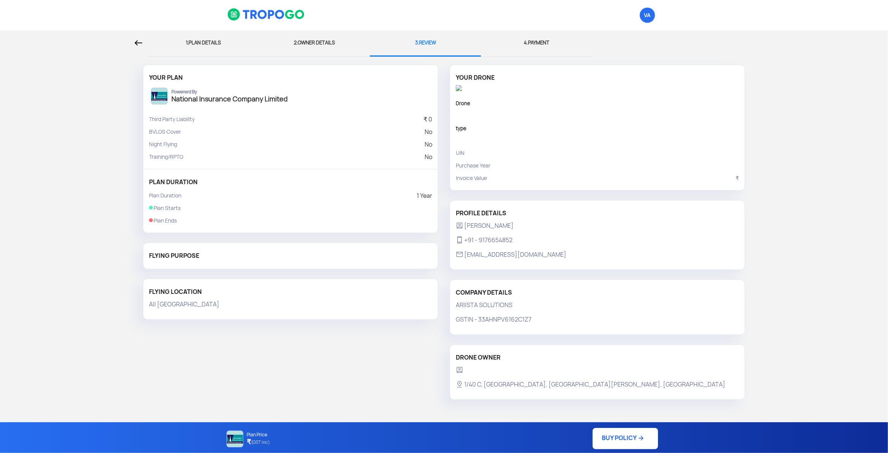
click at [136, 38] on div at bounding box center [74, 42] width 136 height 25
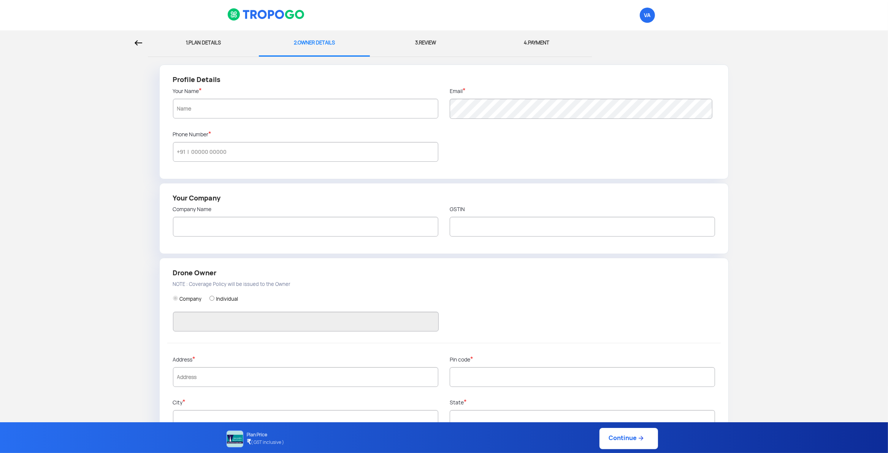
type input "[PERSON_NAME]"
type input "9176654852"
type input "ARIISTA SOLUTIONS"
type input "33AHNPV6162C1Z7"
type input "ARIISTA SOLUTIONS"
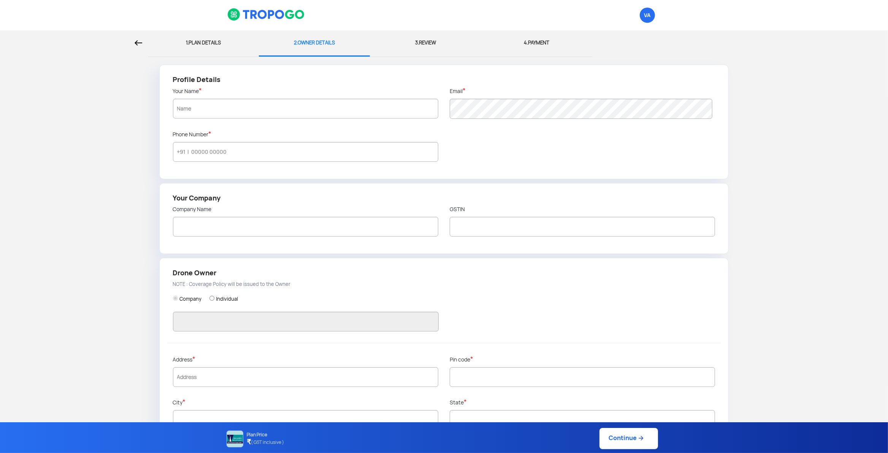
type input "1/40 C, [GEOGRAPHIC_DATA], [GEOGRAPHIC_DATA][PERSON_NAME], [GEOGRAPHIC_DATA]"
type input "600016"
type input "Saidapet"
type input "[GEOGRAPHIC_DATA]"
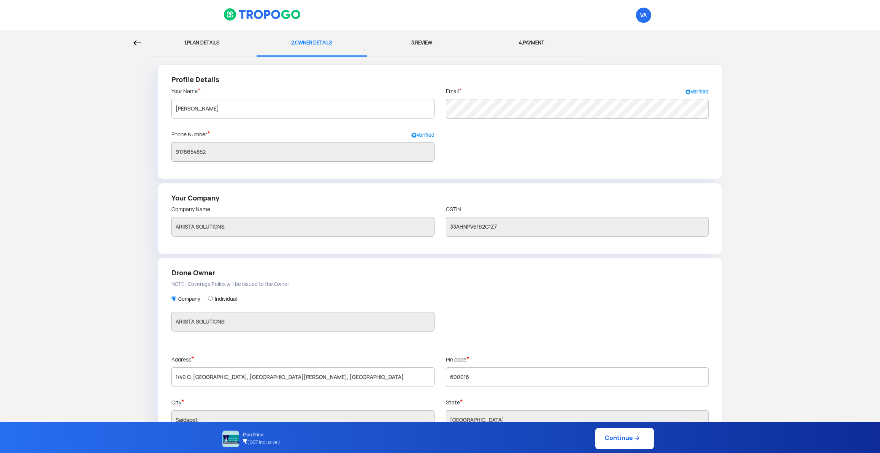
click at [192, 41] on div "1. PLAN DETAILS" at bounding box center [201, 42] width 98 height 25
select select "1000000"
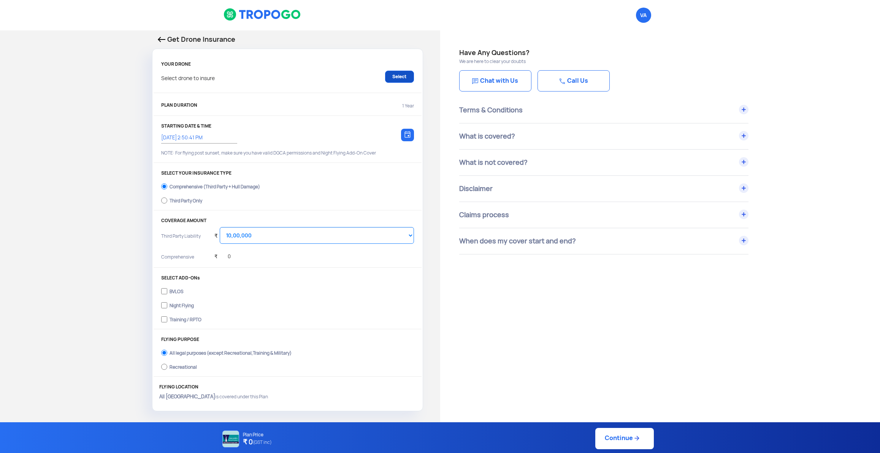
click at [401, 78] on link "Select" at bounding box center [399, 77] width 29 height 12
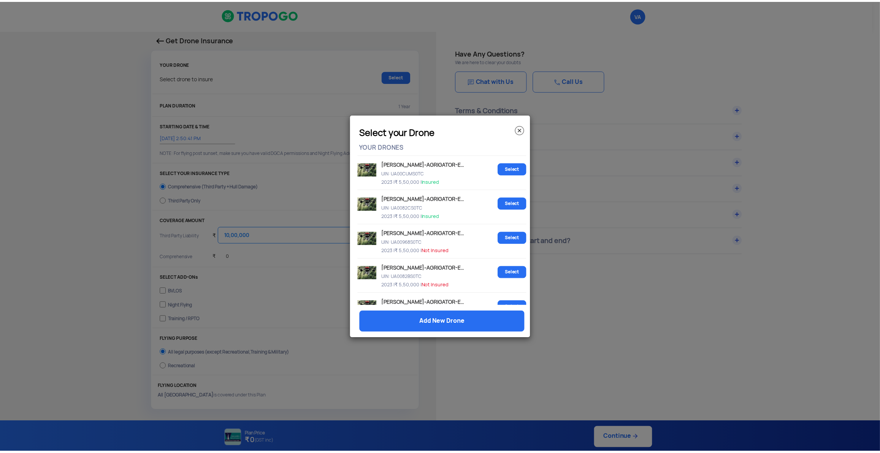
scroll to position [372, 0]
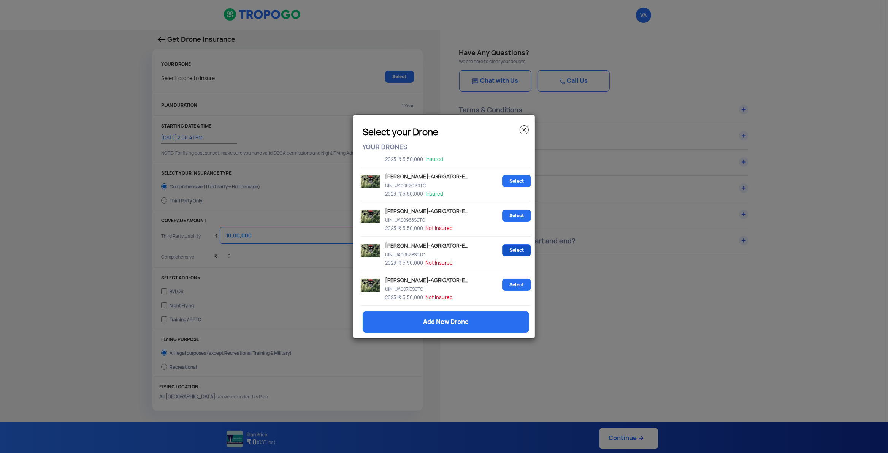
click at [507, 249] on link "Select" at bounding box center [516, 250] width 29 height 12
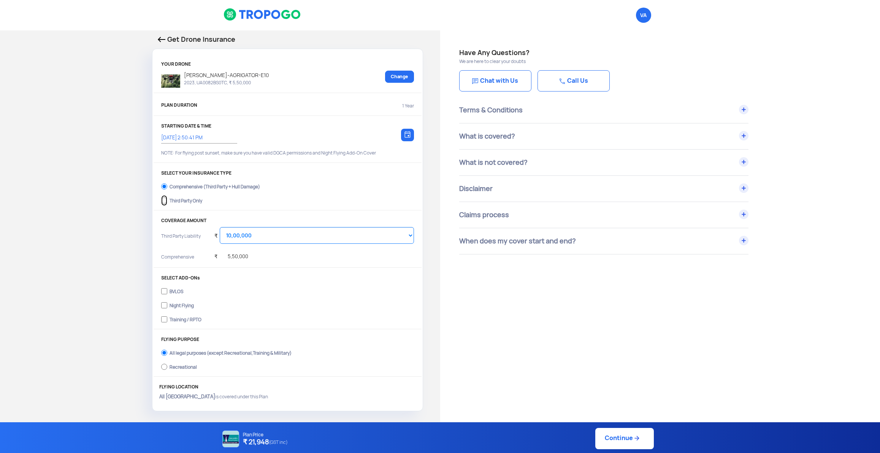
click at [166, 204] on input "Third Party Only" at bounding box center [164, 200] width 6 height 11
radio input "true"
select select "2000000"
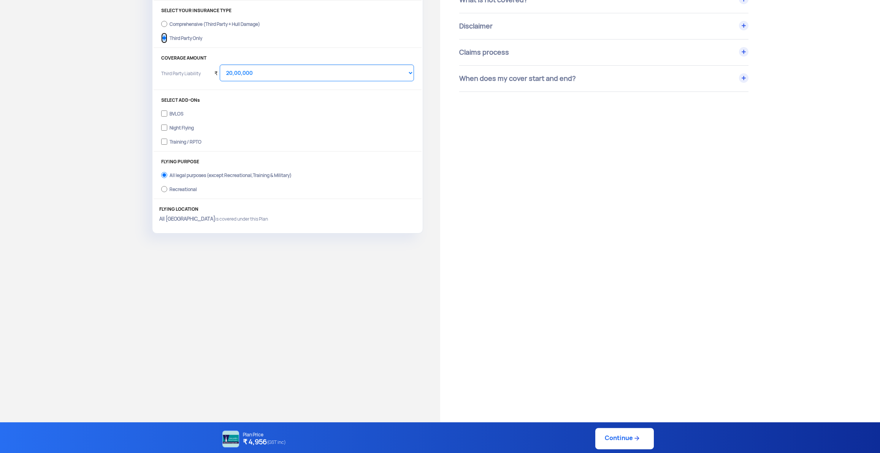
scroll to position [200, 0]
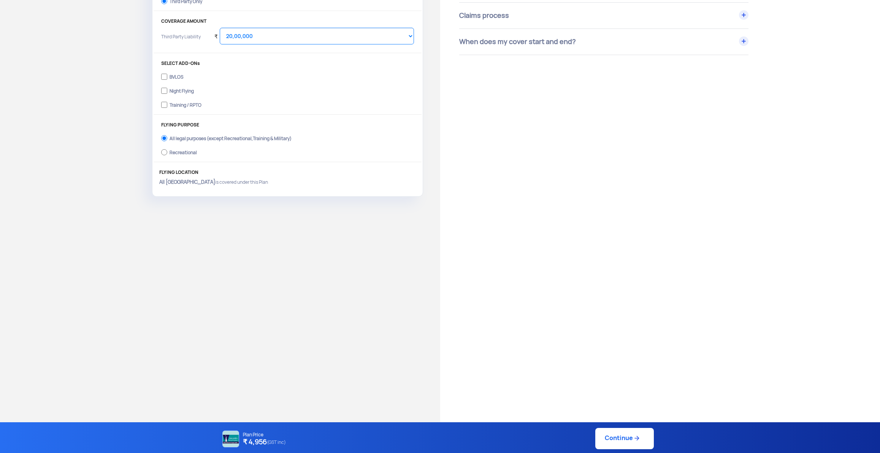
click at [622, 450] on div "Plan Price ₹ 4,956 (GST inc) Continue" at bounding box center [440, 438] width 880 height 31
click at [616, 436] on link "Continue" at bounding box center [624, 438] width 59 height 21
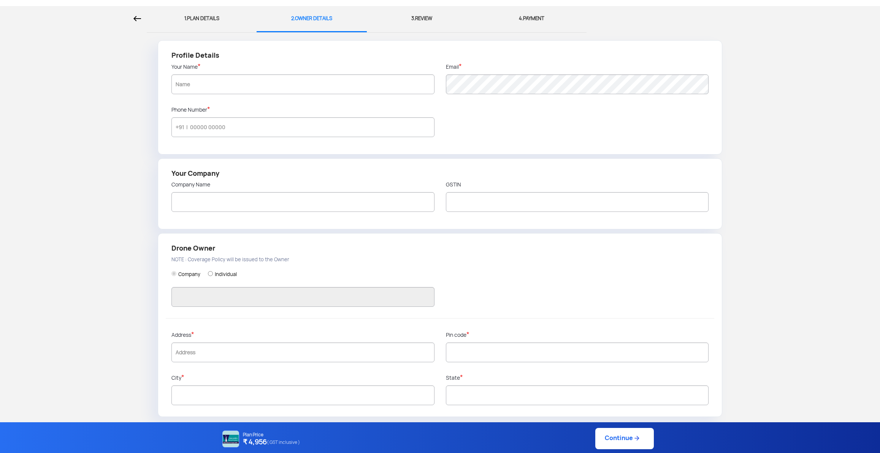
type input "[PERSON_NAME]"
type input "9176654852"
type input "ARIISTA SOLUTIONS"
type input "33AHNPV6162C1Z7"
type input "ARIISTA SOLUTIONS"
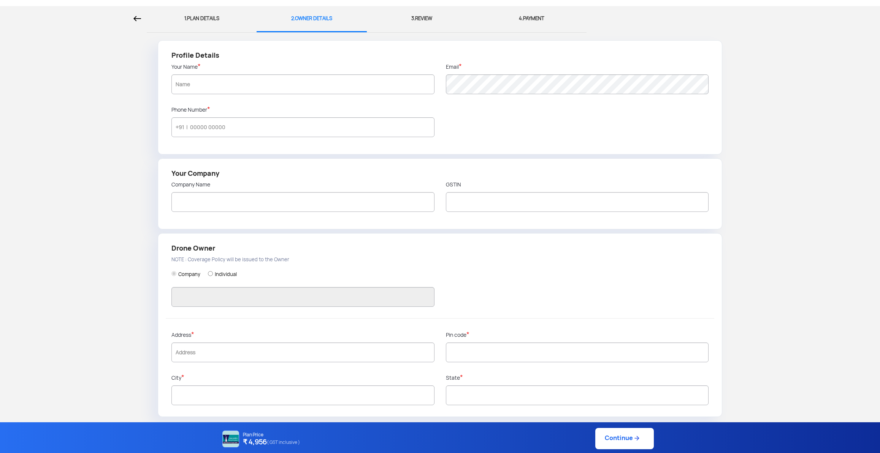
type input "1/40 C, [GEOGRAPHIC_DATA], [GEOGRAPHIC_DATA][PERSON_NAME], [GEOGRAPHIC_DATA]"
type input "600016"
type input "Saidapet"
type input "[GEOGRAPHIC_DATA]"
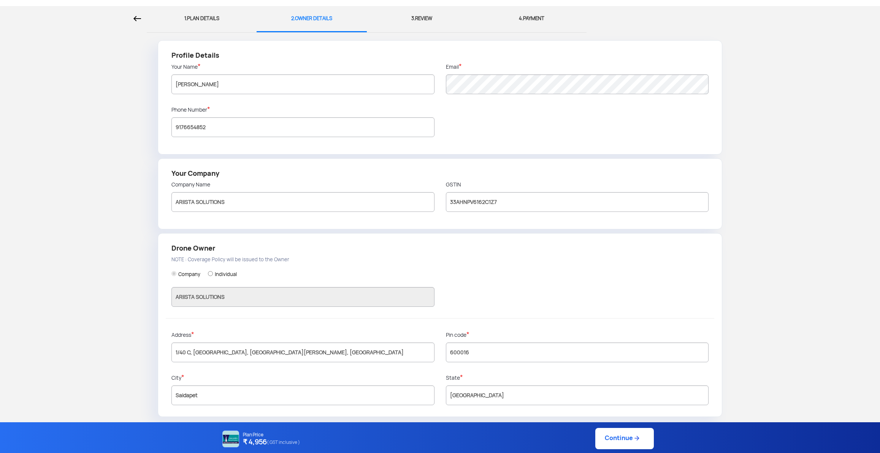
scroll to position [27, 0]
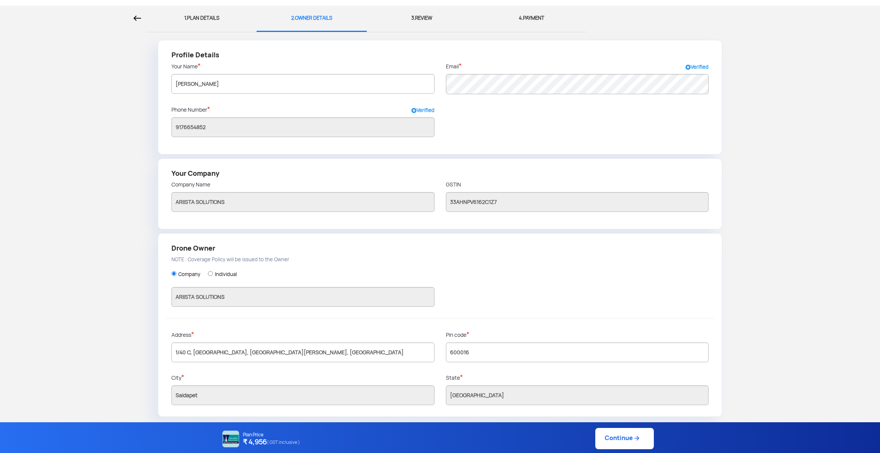
click at [621, 444] on link "Continue" at bounding box center [624, 438] width 59 height 21
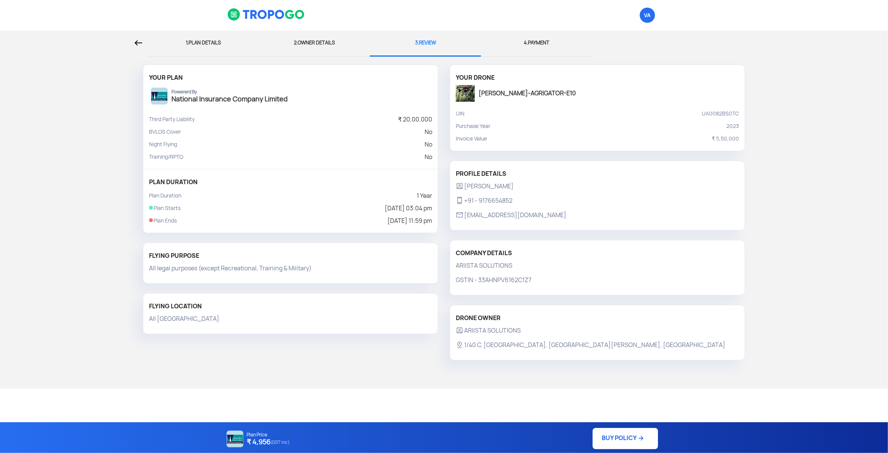
click at [619, 435] on link "BUY POLICY" at bounding box center [625, 438] width 65 height 21
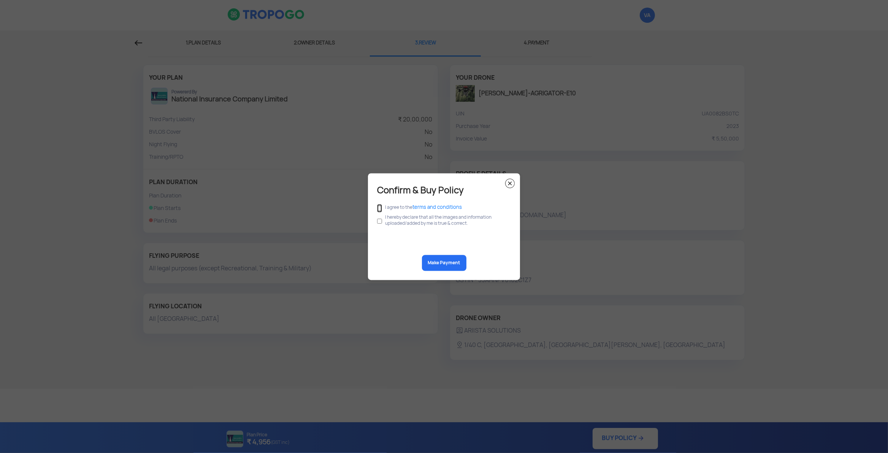
drag, startPoint x: 380, startPoint y: 207, endPoint x: 389, endPoint y: 222, distance: 17.7
click at [379, 207] on input "checkbox" at bounding box center [379, 208] width 5 height 8
checkbox input "true"
click at [381, 222] on input "checkbox" at bounding box center [379, 221] width 5 height 14
checkbox input "true"
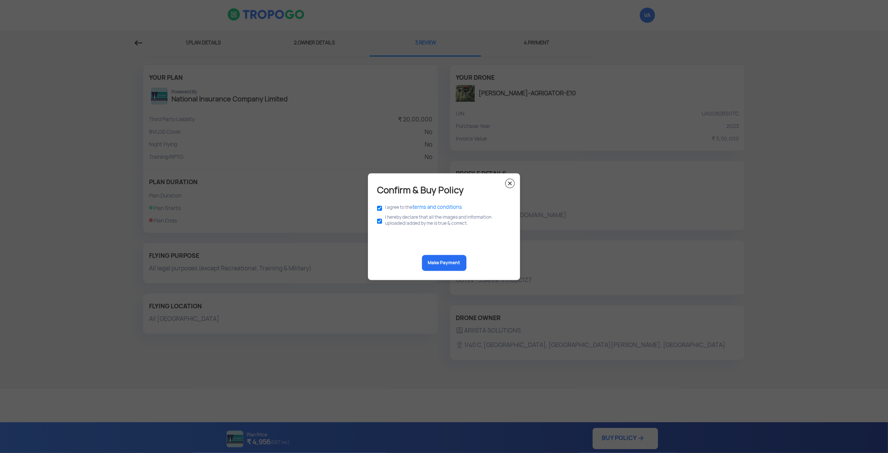
click at [440, 262] on button "Make Payment" at bounding box center [444, 263] width 44 height 16
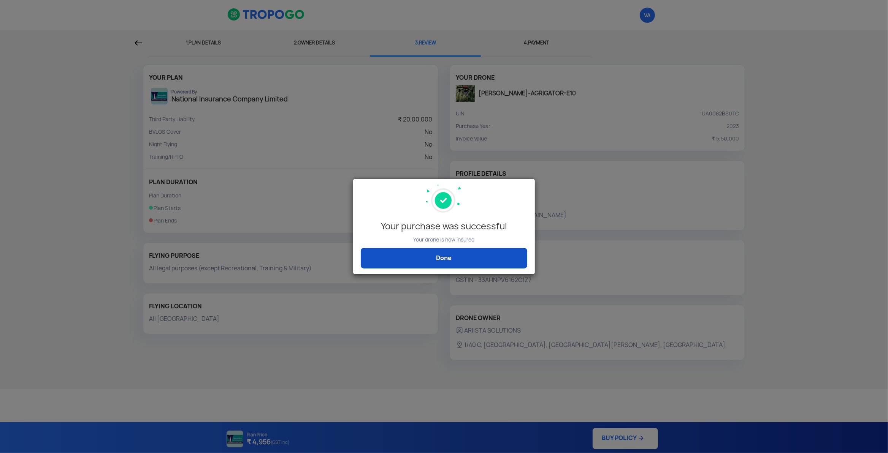
click at [475, 260] on link "Done" at bounding box center [444, 258] width 166 height 21
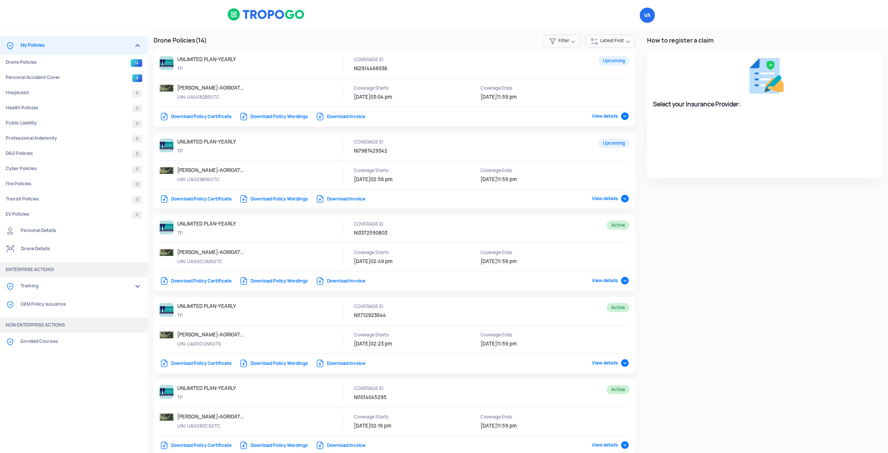
select select "National Insurance"
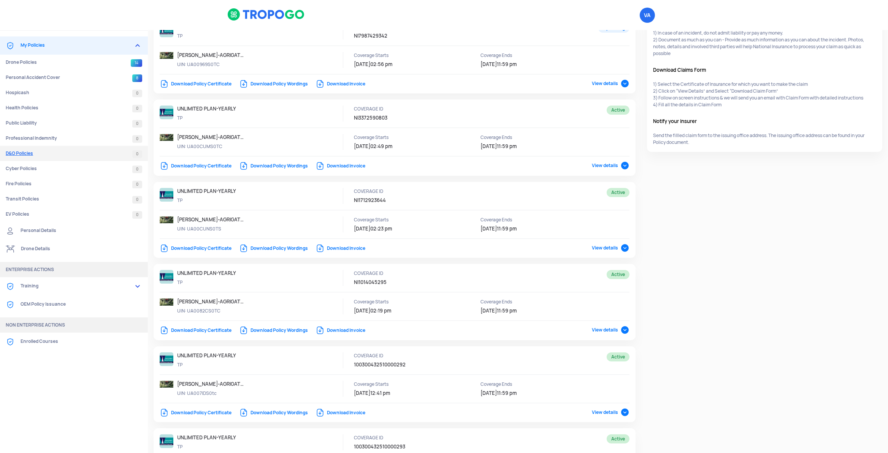
scroll to position [103, 0]
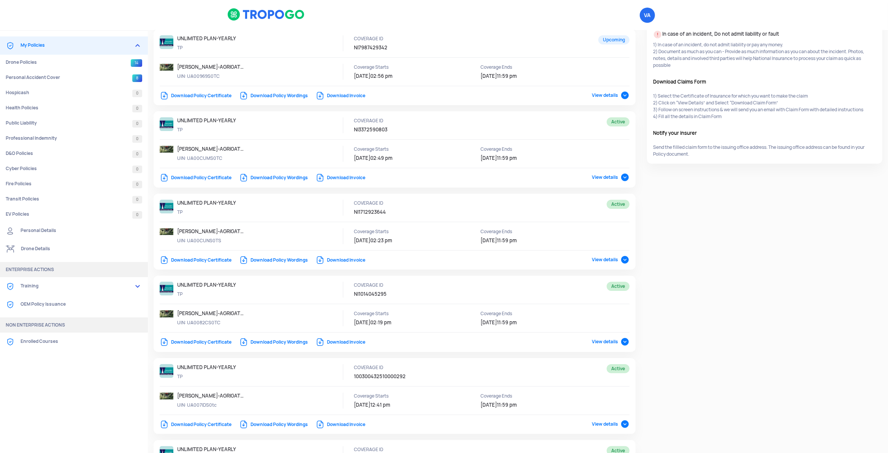
click at [59, 46] on link "My Policies" at bounding box center [74, 45] width 148 height 18
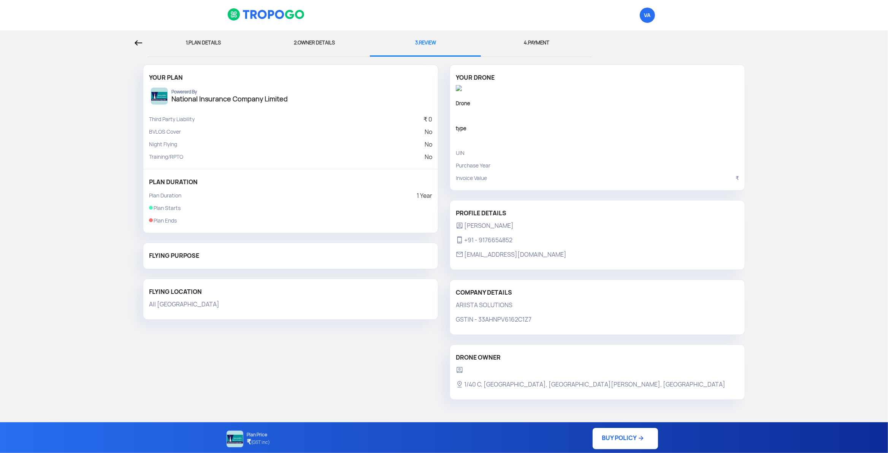
click at [194, 40] on div "1. PLAN DETAILS" at bounding box center [204, 42] width 100 height 25
select select "1000000"
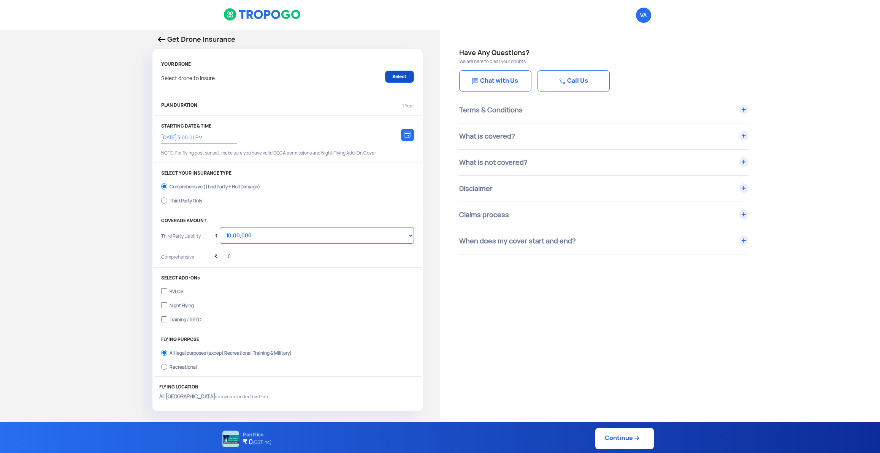
click at [399, 78] on link "Select" at bounding box center [399, 77] width 29 height 12
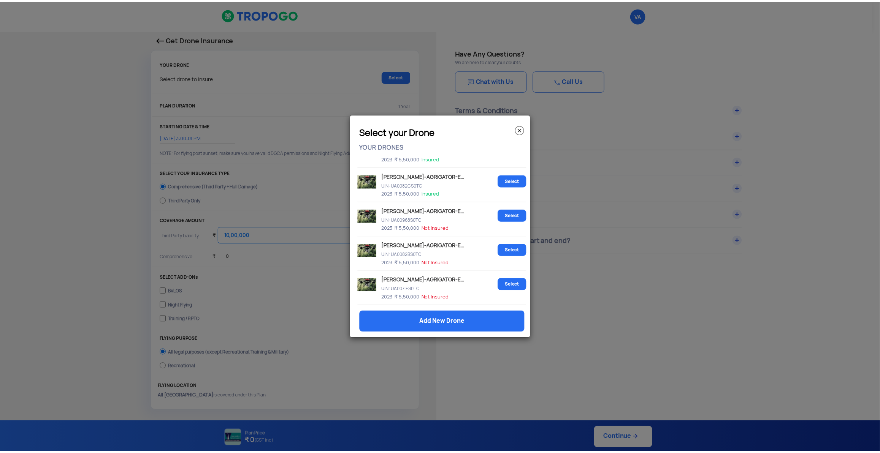
scroll to position [372, 0]
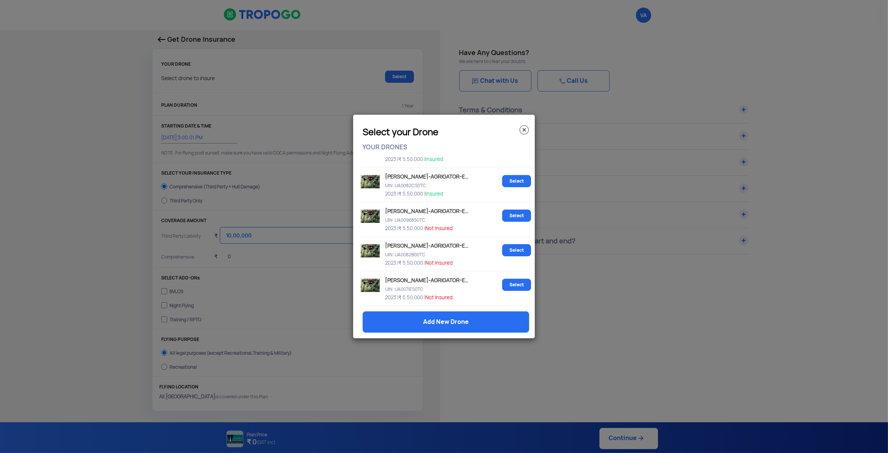
click at [524, 129] on img at bounding box center [524, 129] width 9 height 9
